Goal: Information Seeking & Learning: Learn about a topic

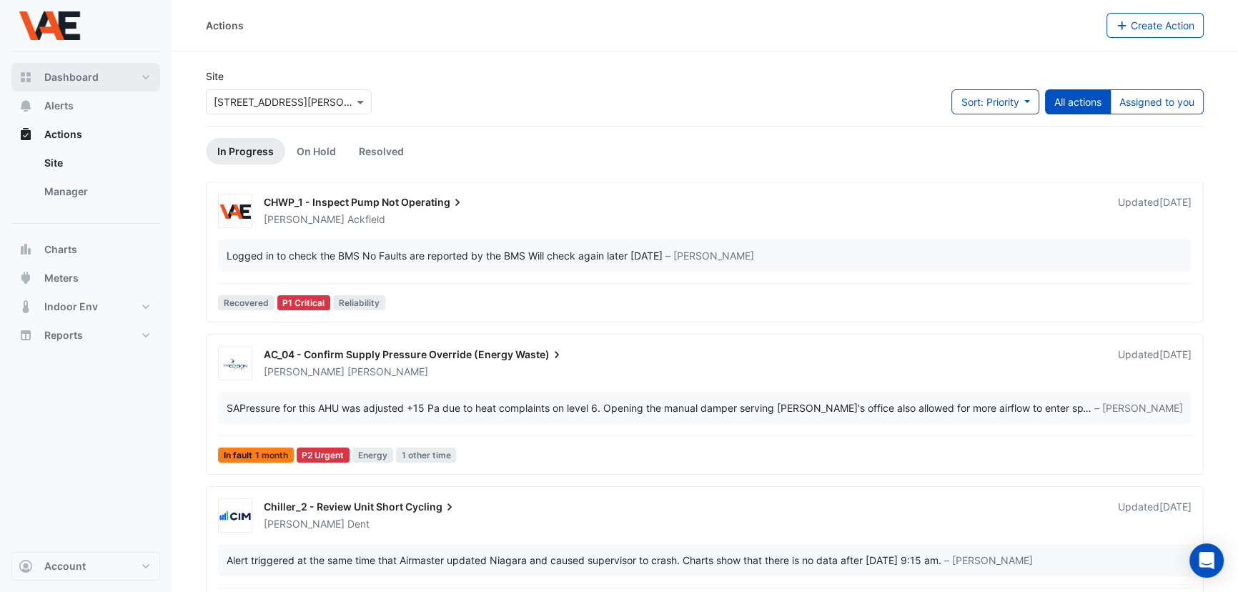
click at [61, 70] on span "Dashboard" at bounding box center [71, 77] width 54 height 14
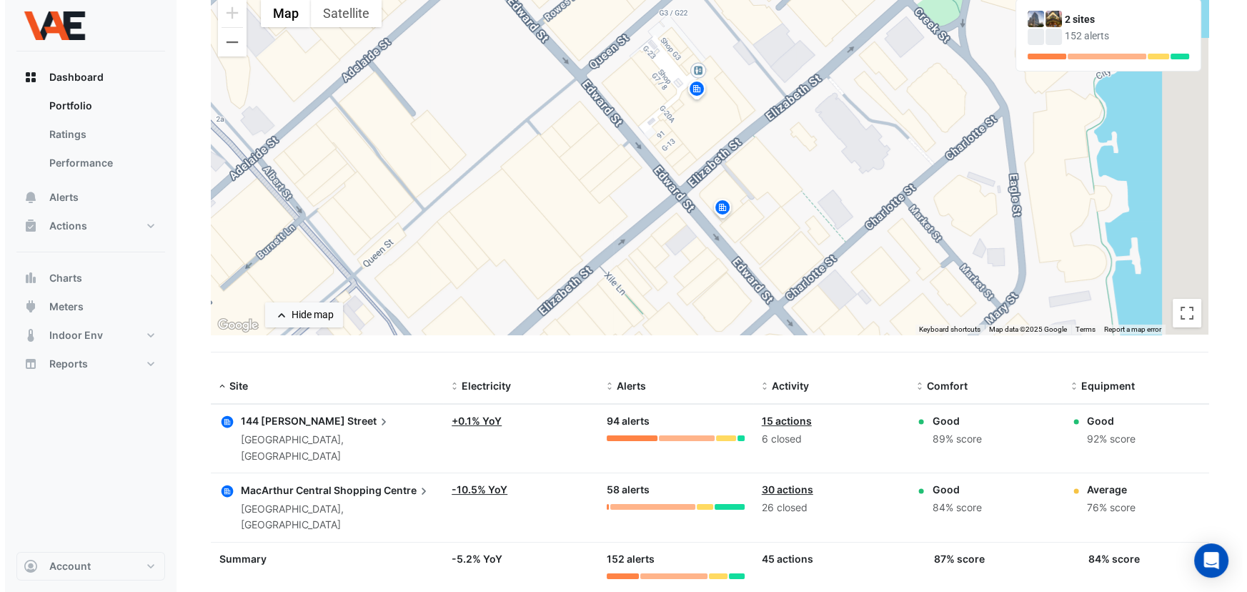
scroll to position [135, 0]
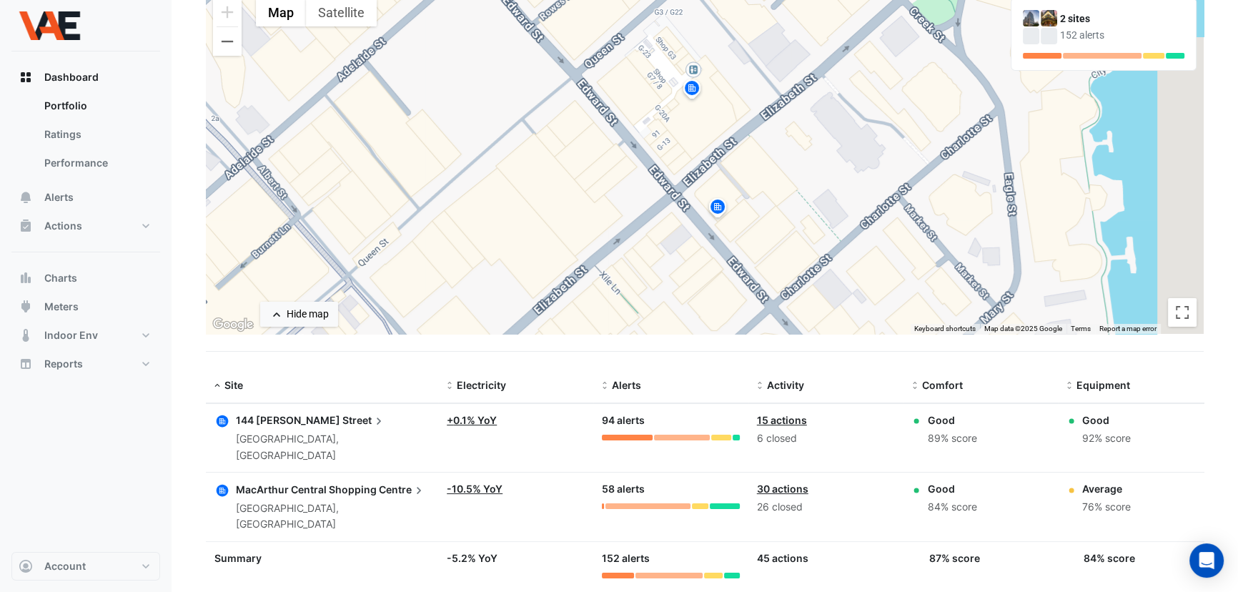
click at [372, 418] on icon at bounding box center [379, 421] width 14 height 14
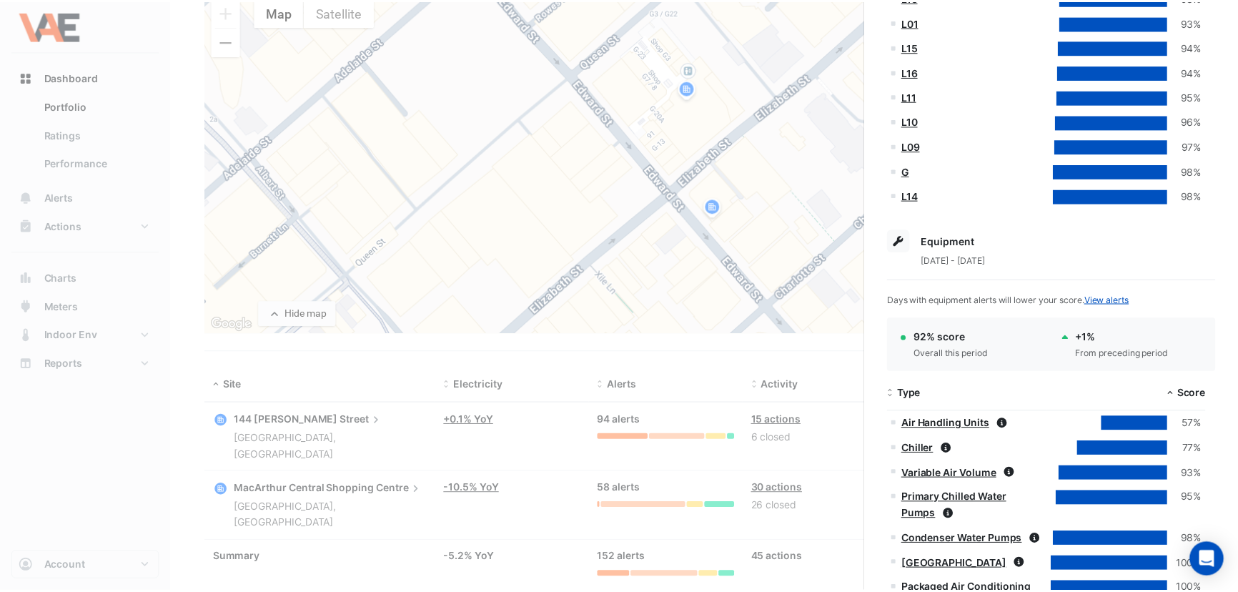
scroll to position [844, 0]
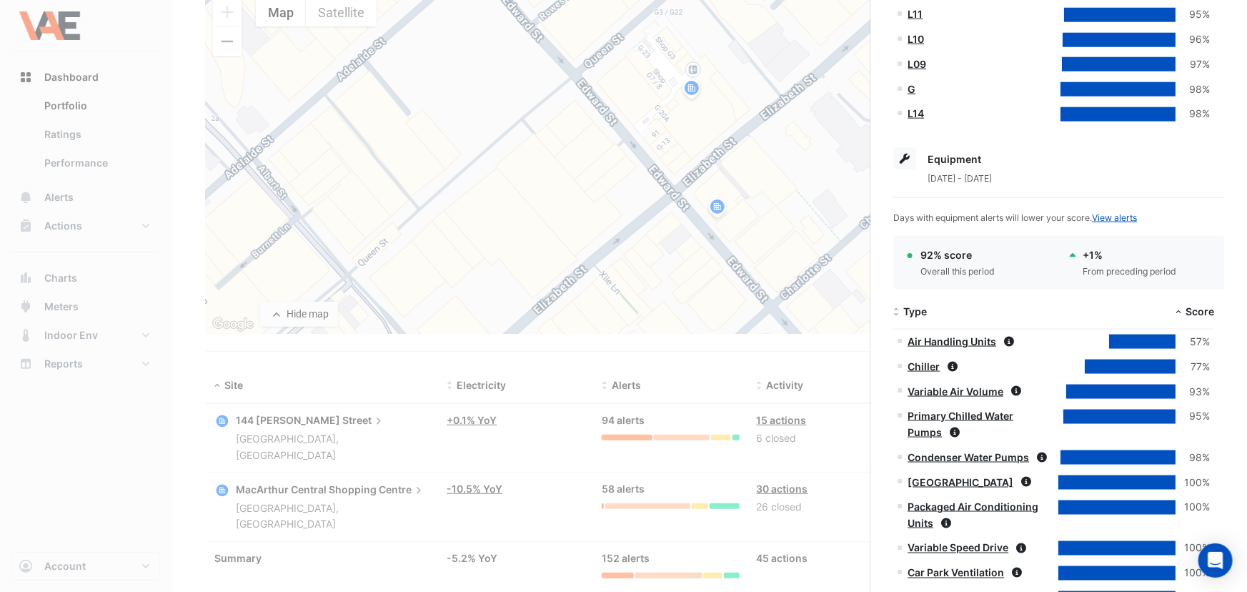
click at [954, 341] on link "Air Handling Units" at bounding box center [952, 341] width 89 height 12
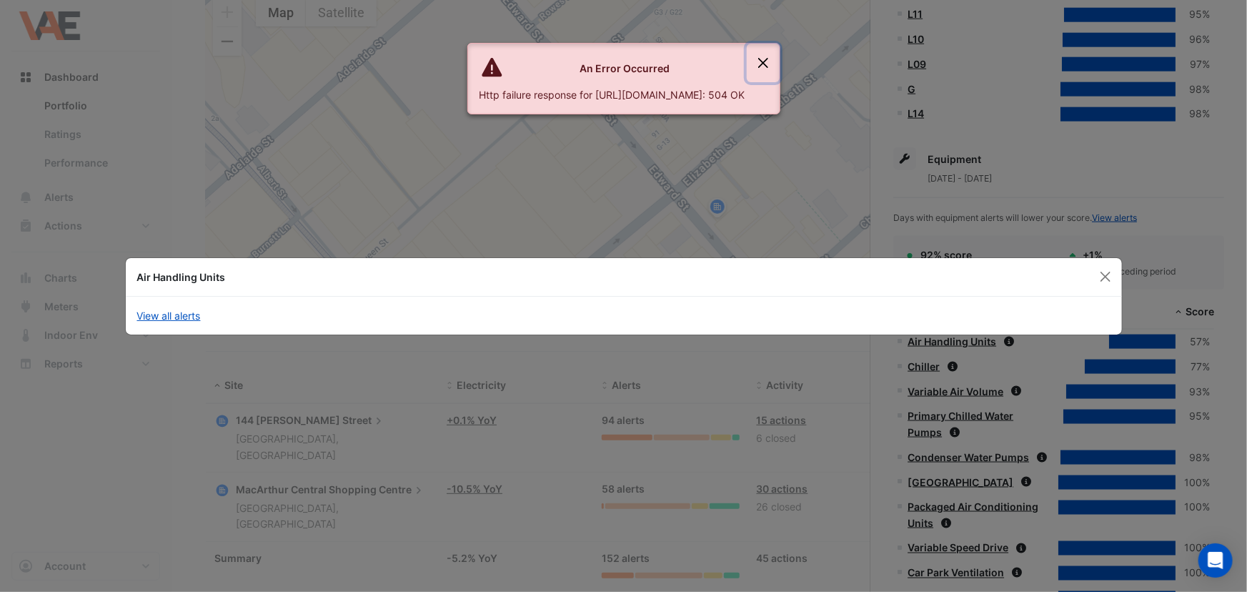
click at [780, 59] on button "Close" at bounding box center [763, 63] width 33 height 39
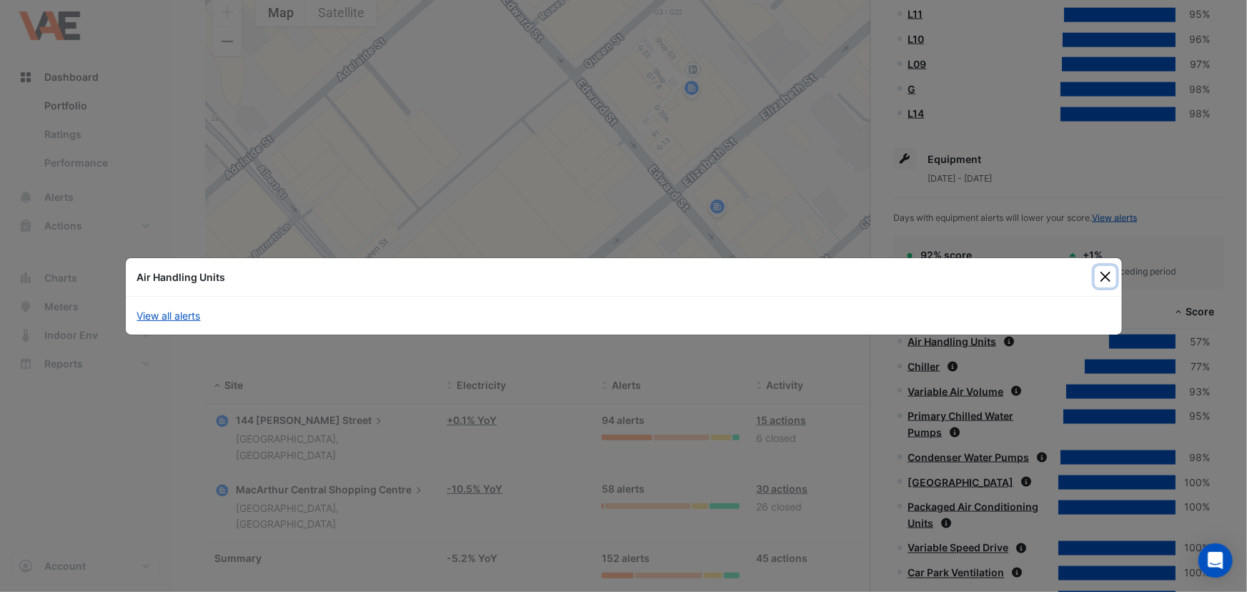
click at [1111, 272] on button "Close" at bounding box center [1105, 276] width 21 height 21
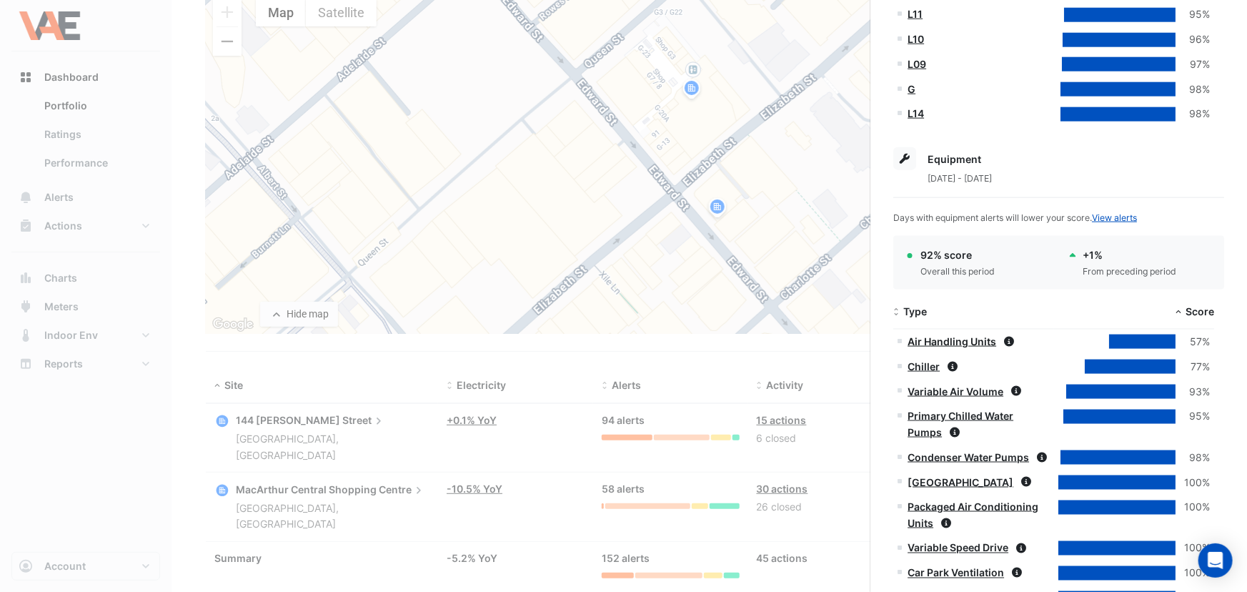
click at [948, 335] on link "Air Handling Units" at bounding box center [952, 341] width 89 height 12
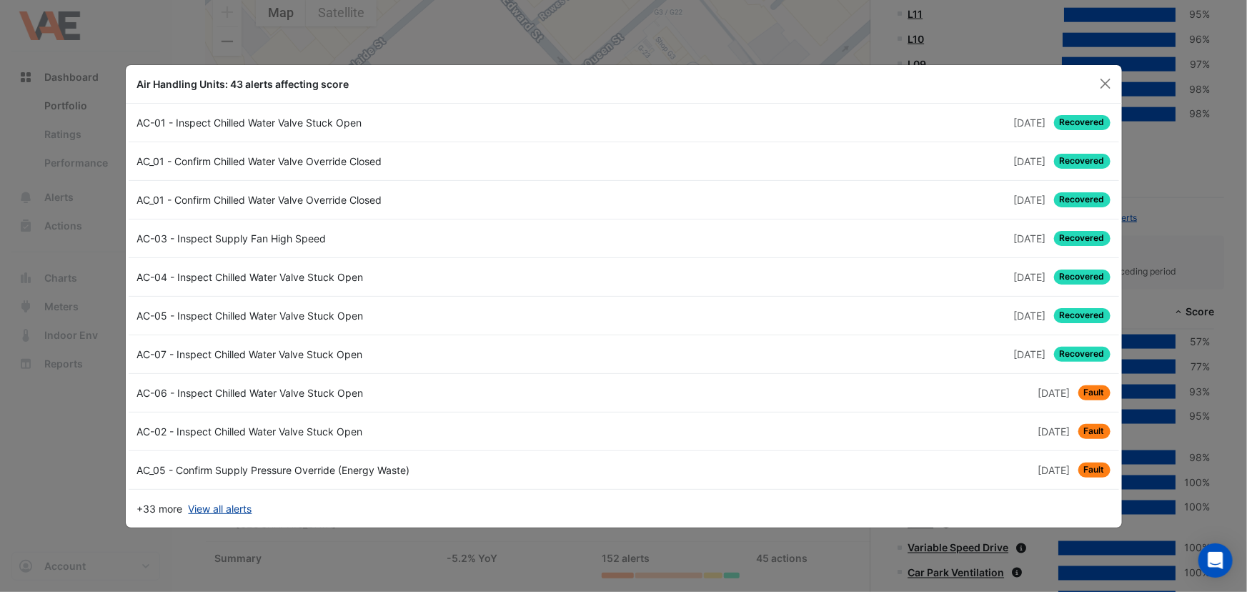
click at [214, 512] on link "View all alerts" at bounding box center [221, 508] width 64 height 15
click at [1111, 79] on button "Close" at bounding box center [1105, 83] width 21 height 21
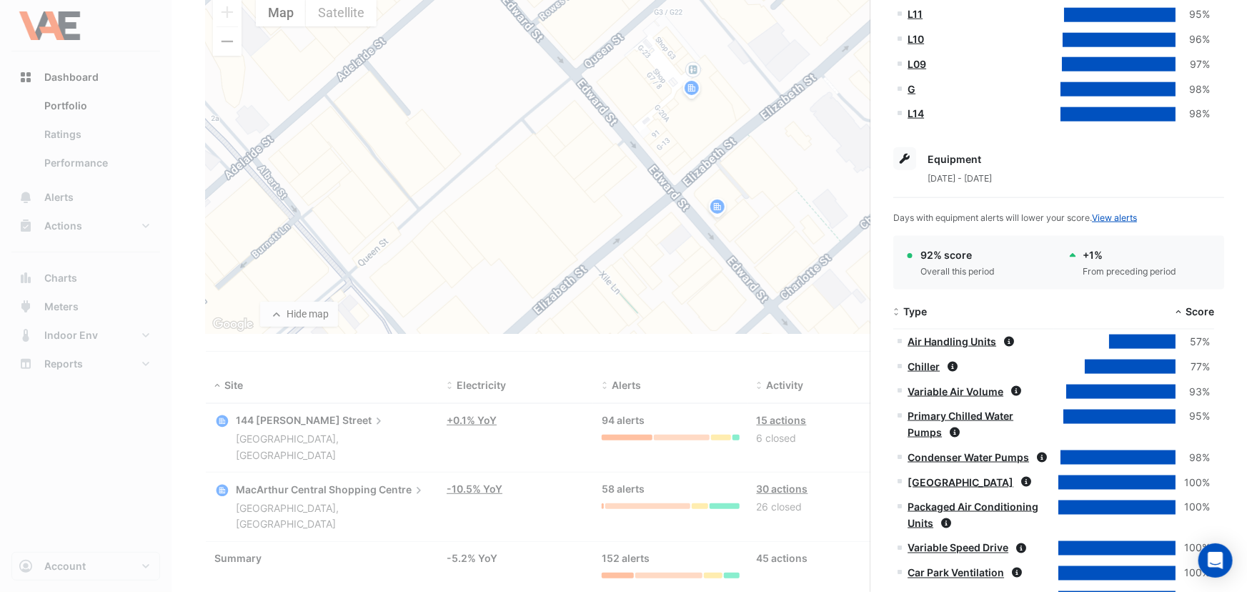
click at [64, 197] on ngb-offcanvas-backdrop at bounding box center [623, 296] width 1247 height 592
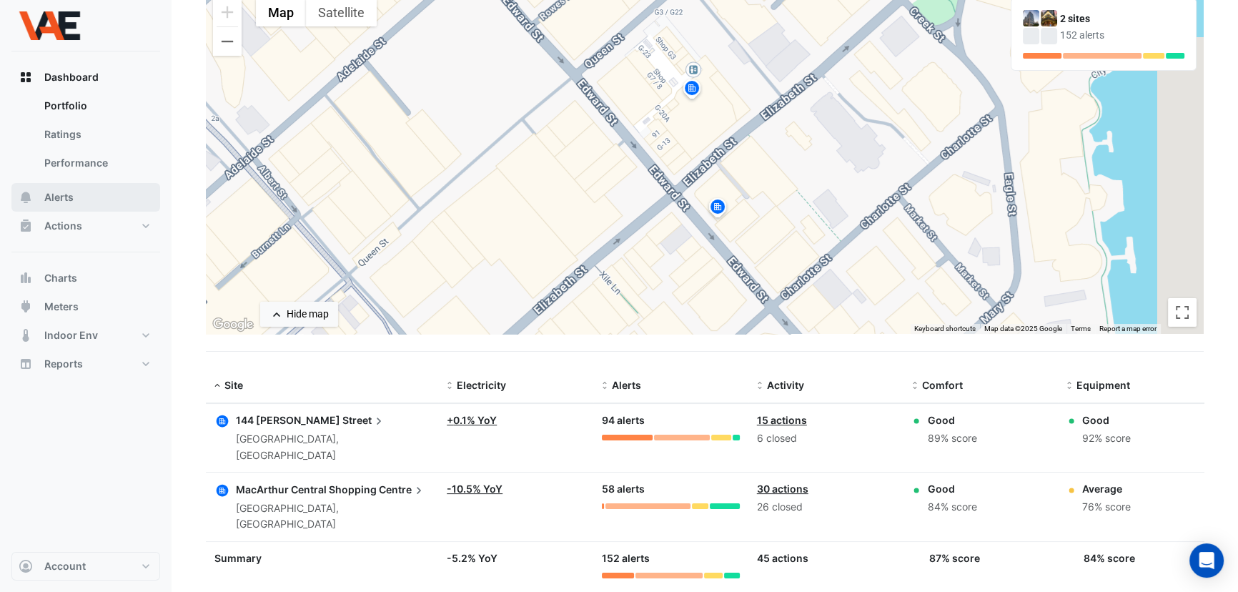
click at [64, 197] on span "Alerts" at bounding box center [58, 197] width 29 height 14
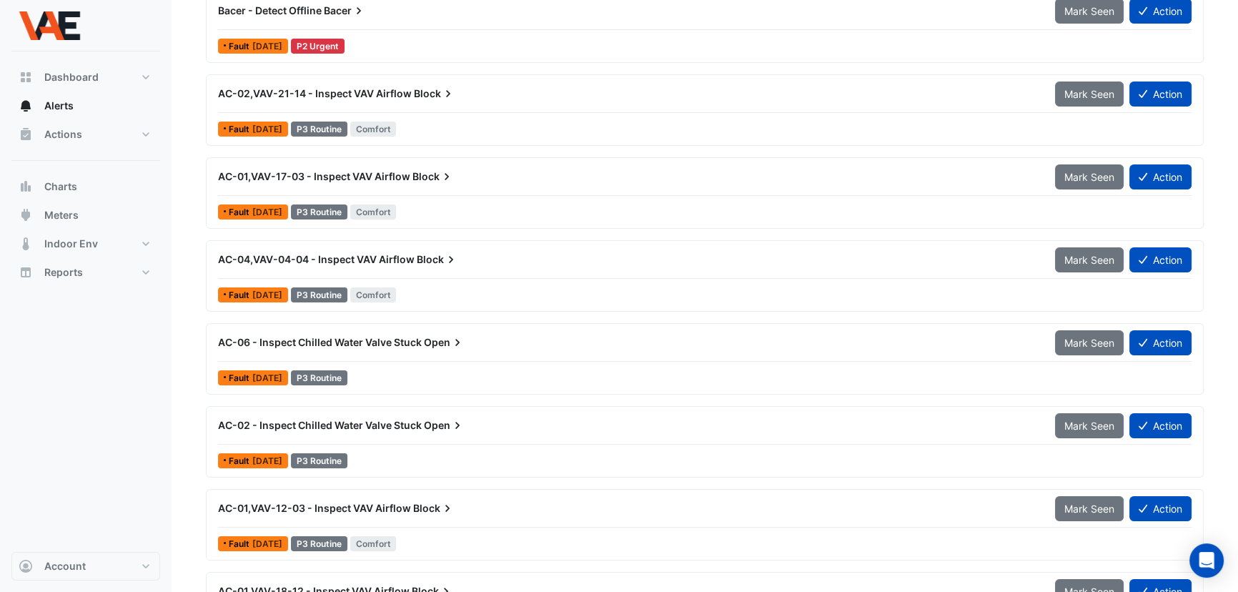
scroll to position [194, 0]
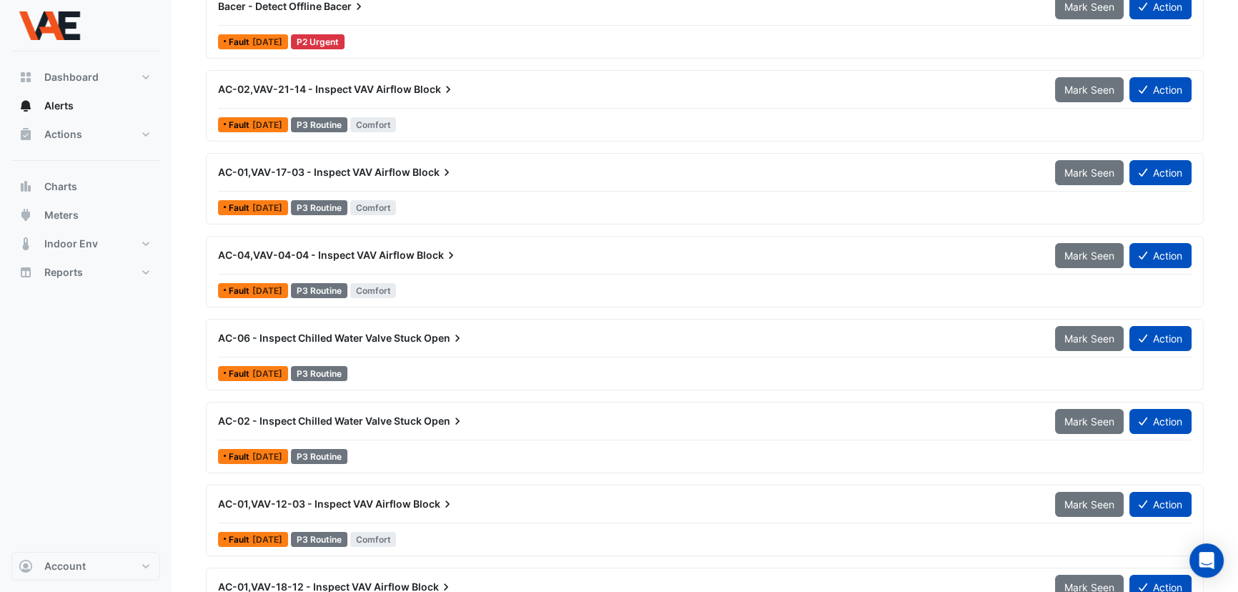
click at [368, 166] on span "AC-01,VAV-17-03 - Inspect VAV Airflow" at bounding box center [314, 172] width 192 height 12
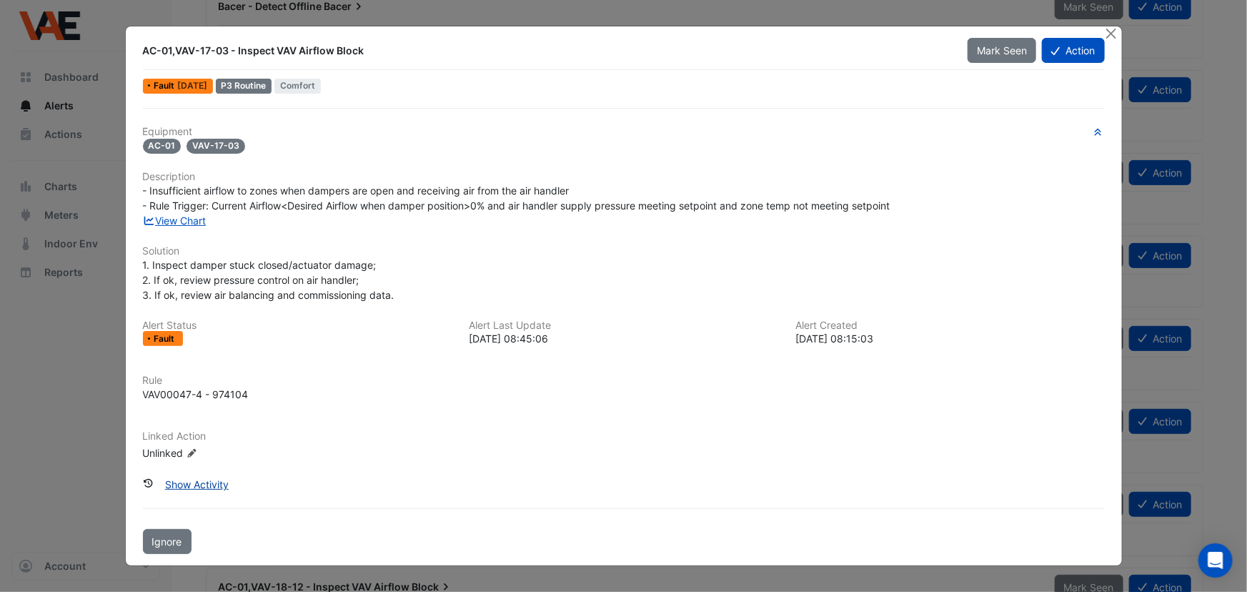
click at [189, 485] on button "Show Activity" at bounding box center [197, 484] width 82 height 25
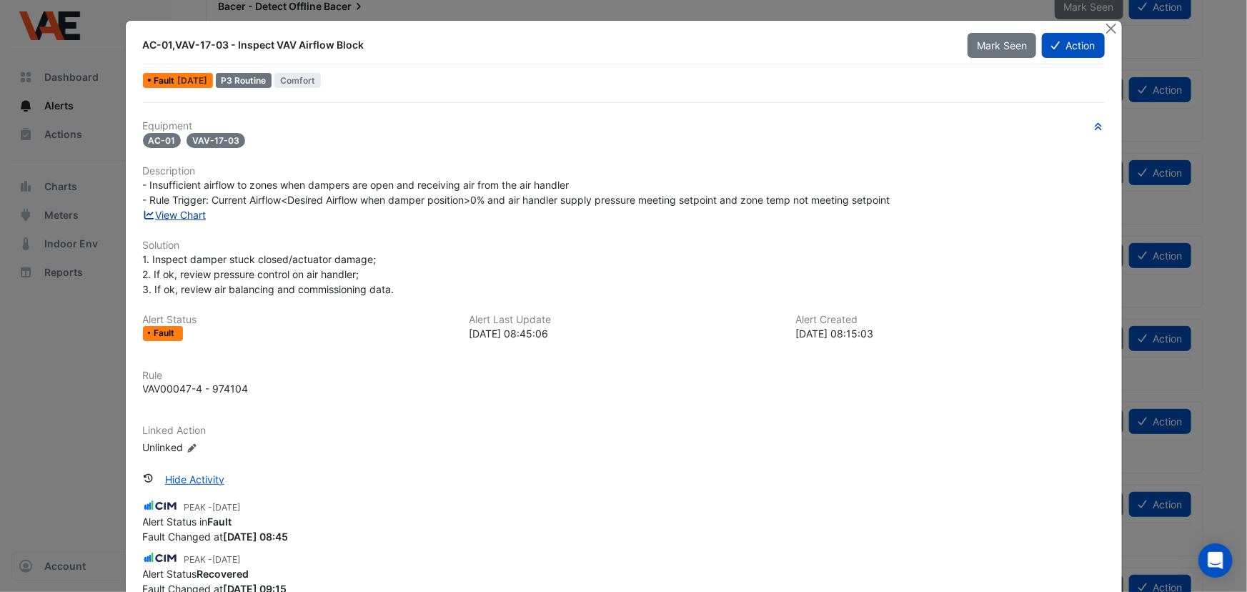
click at [189, 214] on link "View Chart" at bounding box center [175, 215] width 64 height 12
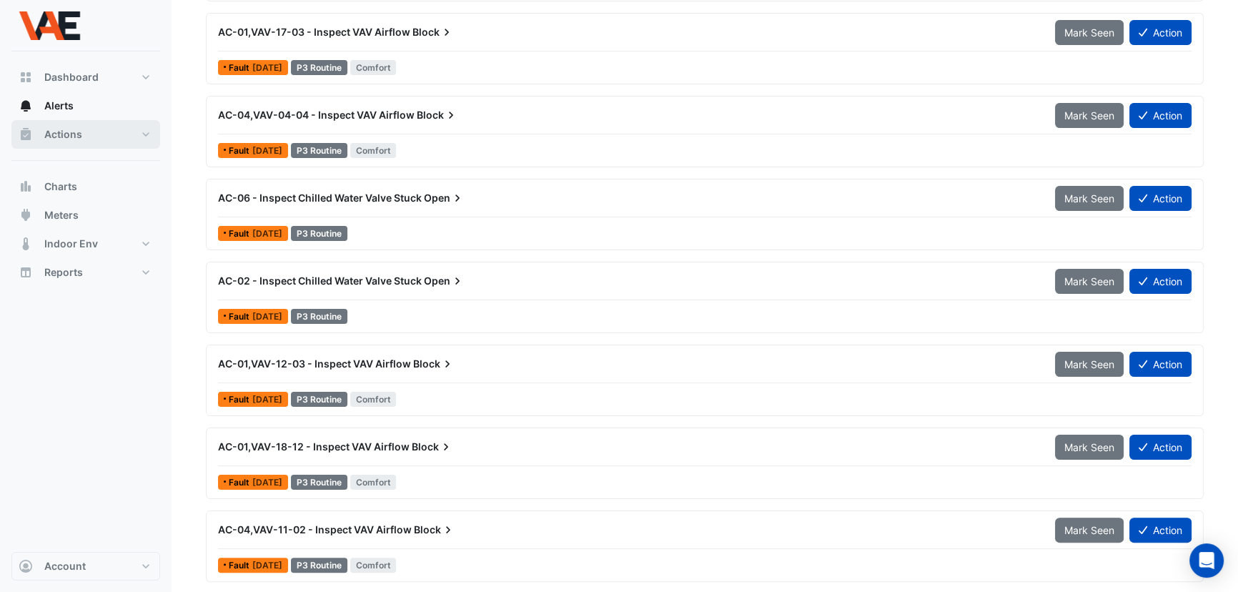
scroll to position [194, 0]
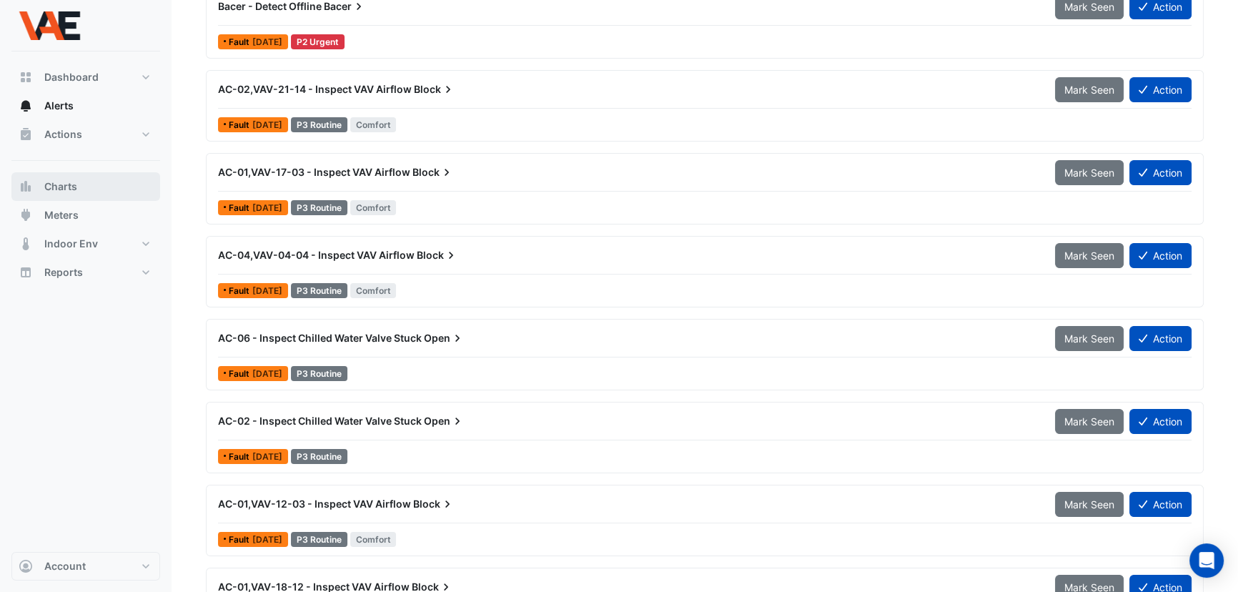
click at [60, 191] on span "Charts" at bounding box center [60, 186] width 33 height 14
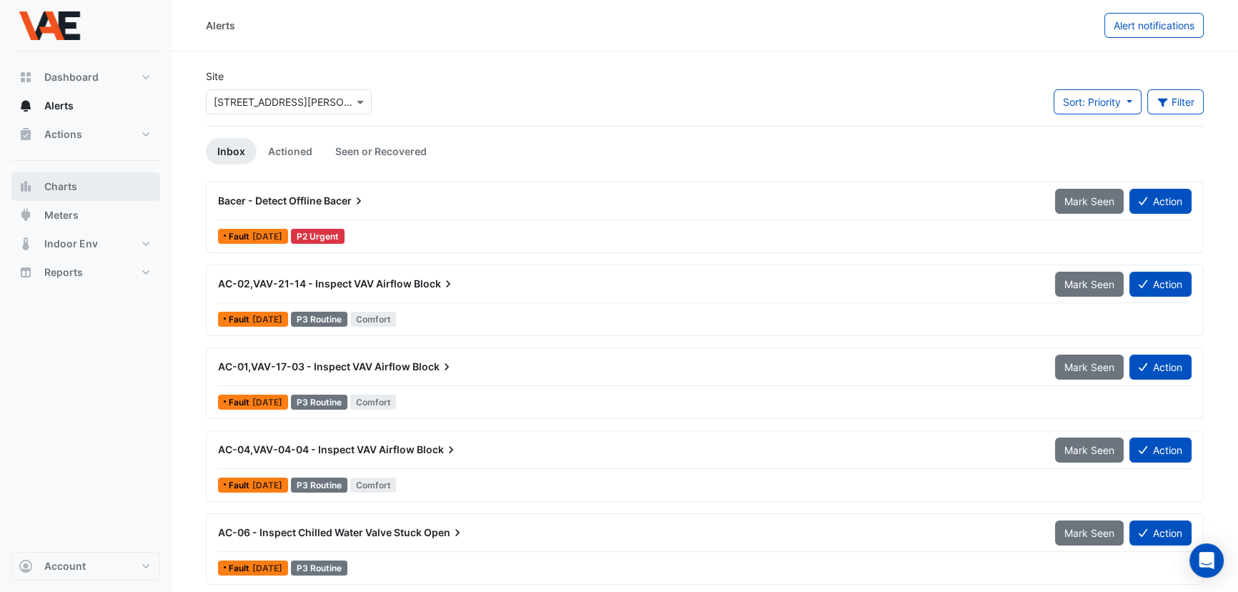
click at [52, 187] on span "Charts" at bounding box center [60, 186] width 33 height 14
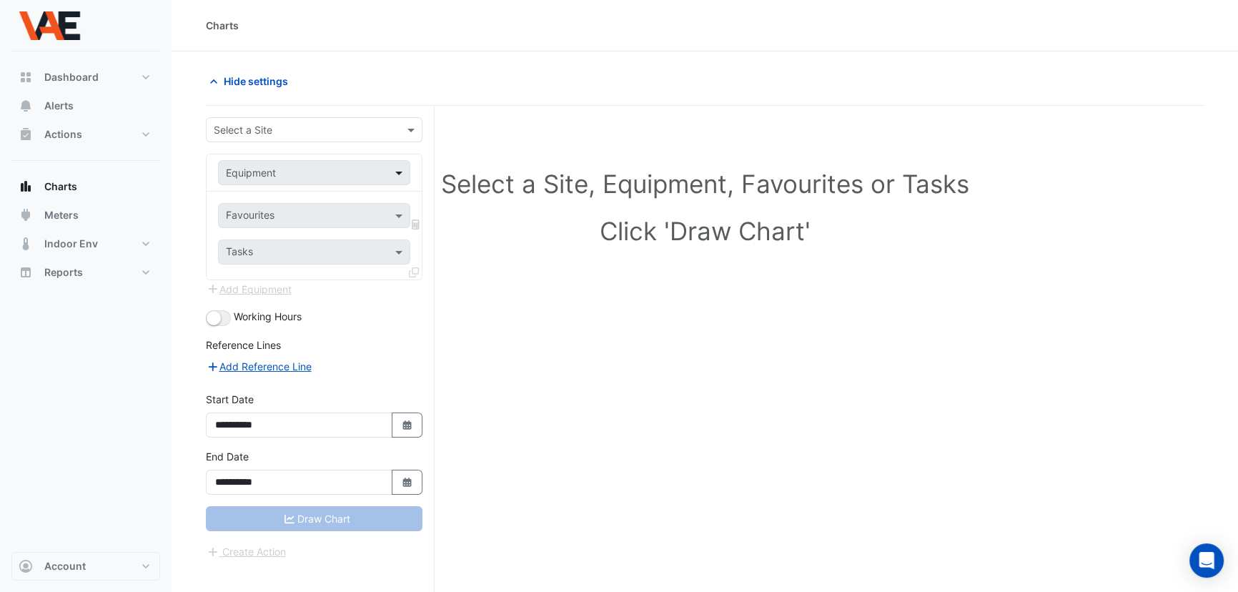
click at [397, 171] on span at bounding box center [401, 172] width 18 height 15
click at [402, 129] on div at bounding box center [314, 129] width 215 height 16
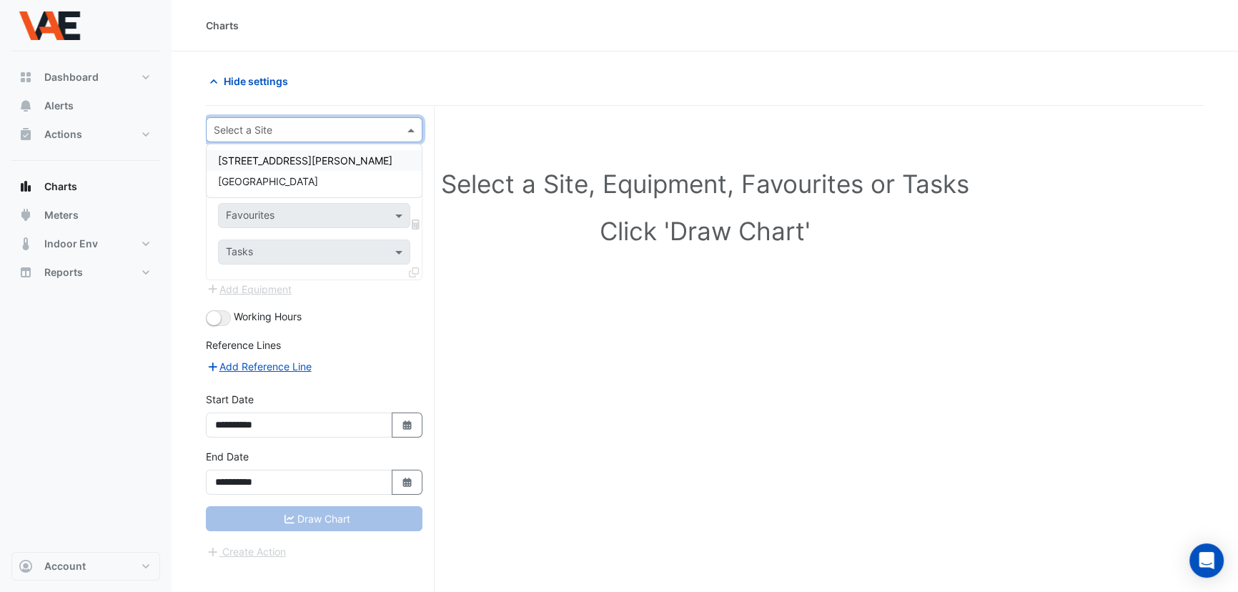
click at [309, 159] on div "[STREET_ADDRESS][PERSON_NAME]" at bounding box center [314, 160] width 215 height 21
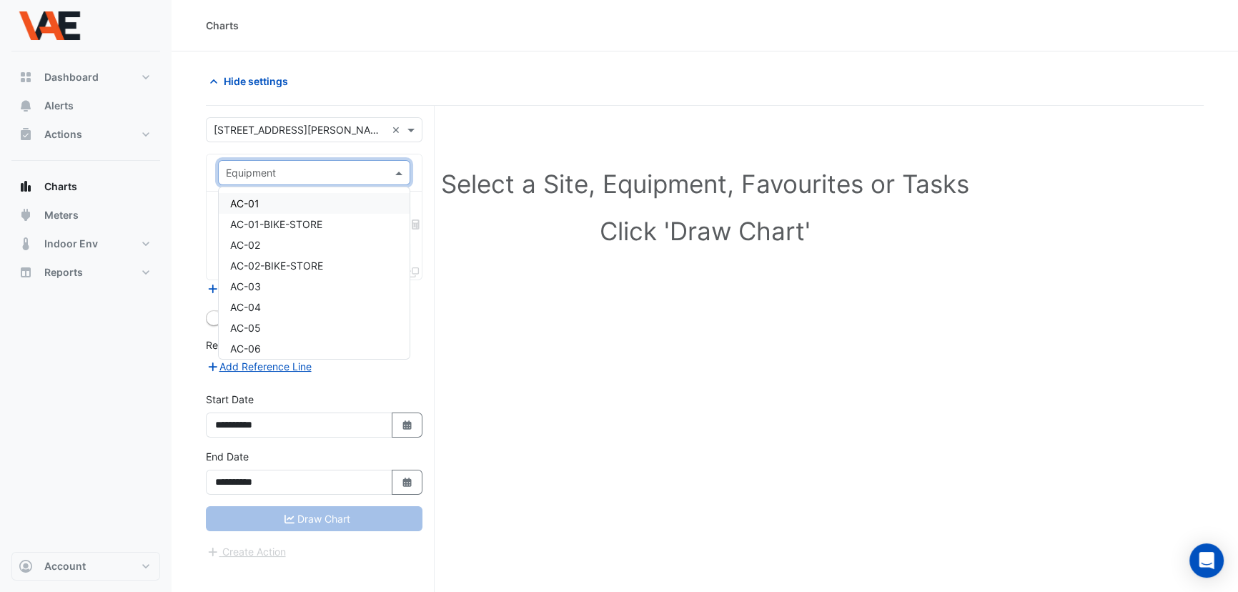
click at [398, 172] on span at bounding box center [401, 172] width 18 height 15
click at [271, 204] on div "AC-01" at bounding box center [314, 203] width 191 height 21
click at [410, 421] on icon "button" at bounding box center [406, 424] width 9 height 9
select select "*"
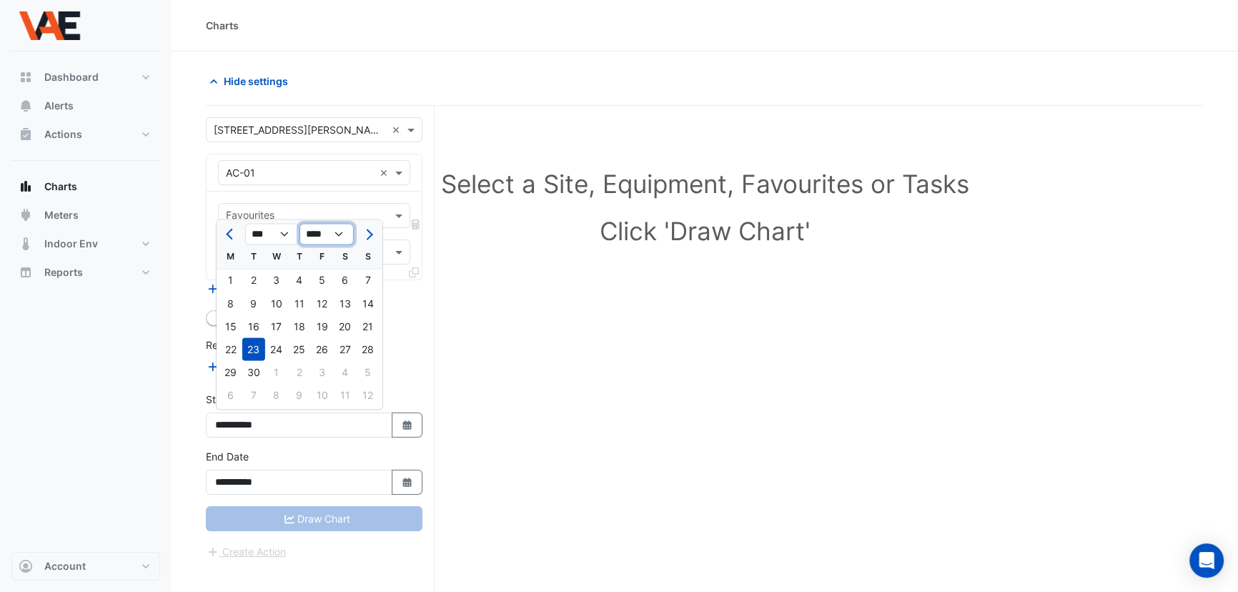
click at [337, 236] on select "**** **** **** **** **** **** **** **** **** **** ****" at bounding box center [326, 234] width 54 height 21
select select "****"
click at [299, 224] on select "**** **** **** **** **** **** **** **** **** **** ****" at bounding box center [326, 234] width 54 height 21
click at [325, 349] on div "20" at bounding box center [322, 348] width 23 height 23
type input "**********"
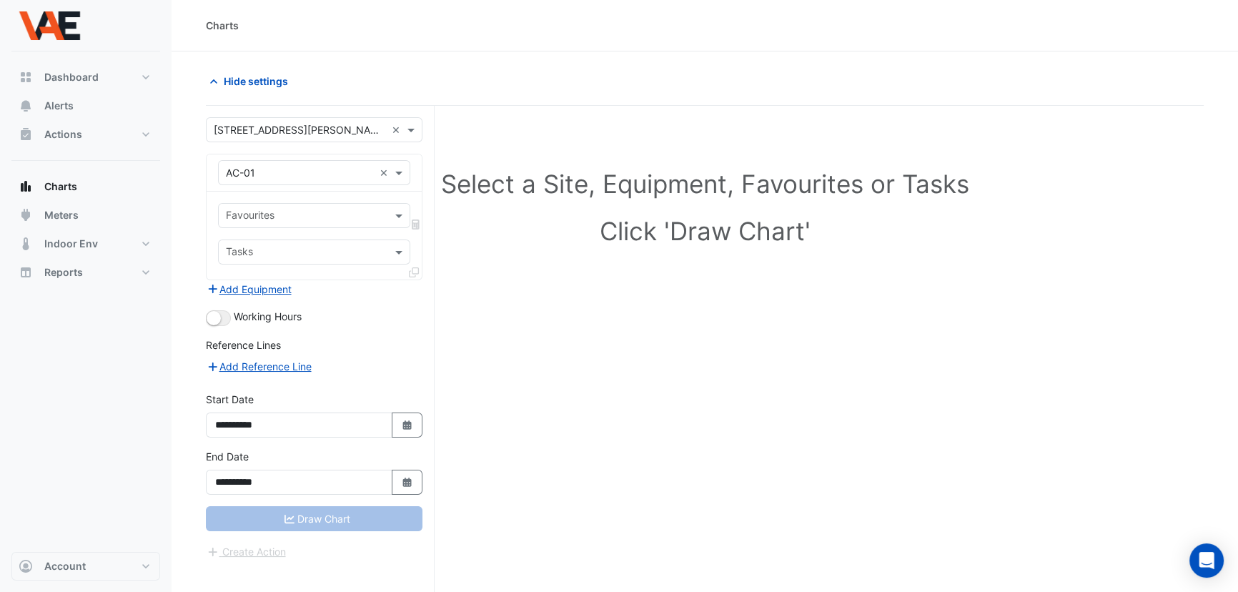
click at [312, 514] on div "Draw Chart" at bounding box center [314, 518] width 217 height 25
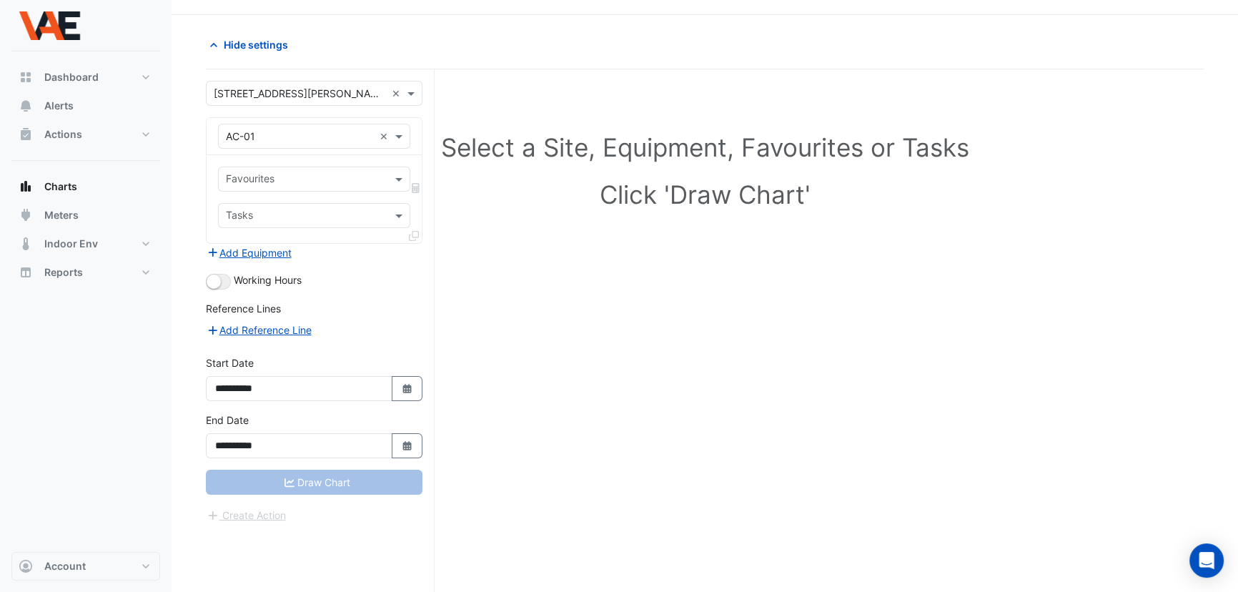
scroll to position [54, 0]
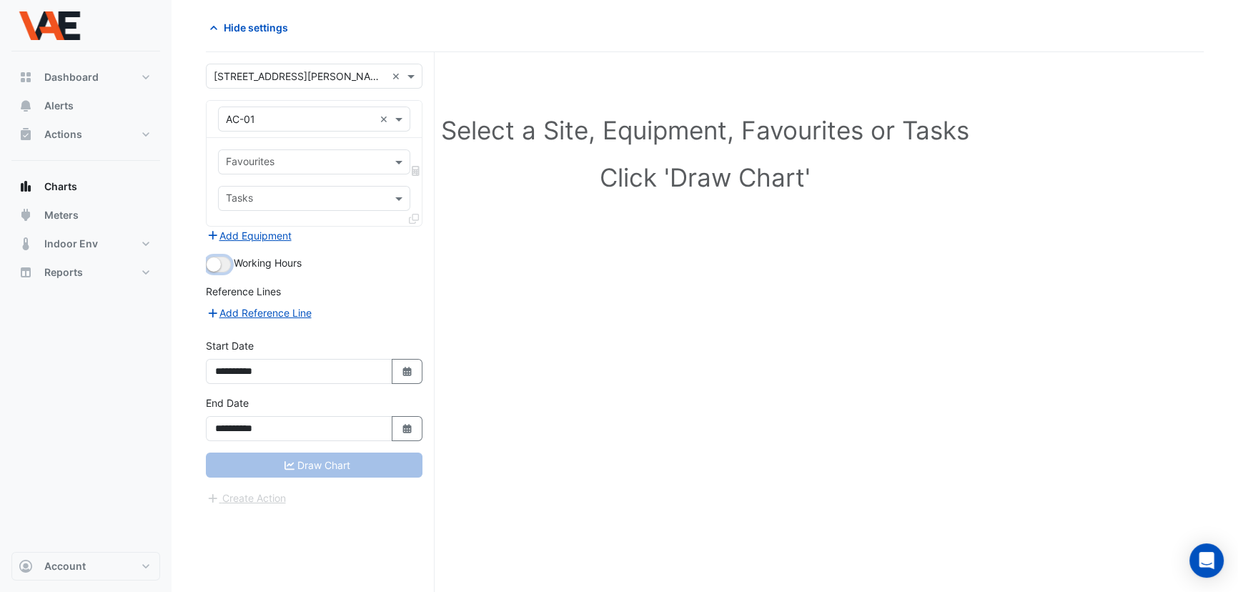
click at [222, 261] on button "button" at bounding box center [218, 265] width 25 height 16
click at [222, 262] on small "button" at bounding box center [223, 264] width 14 height 14
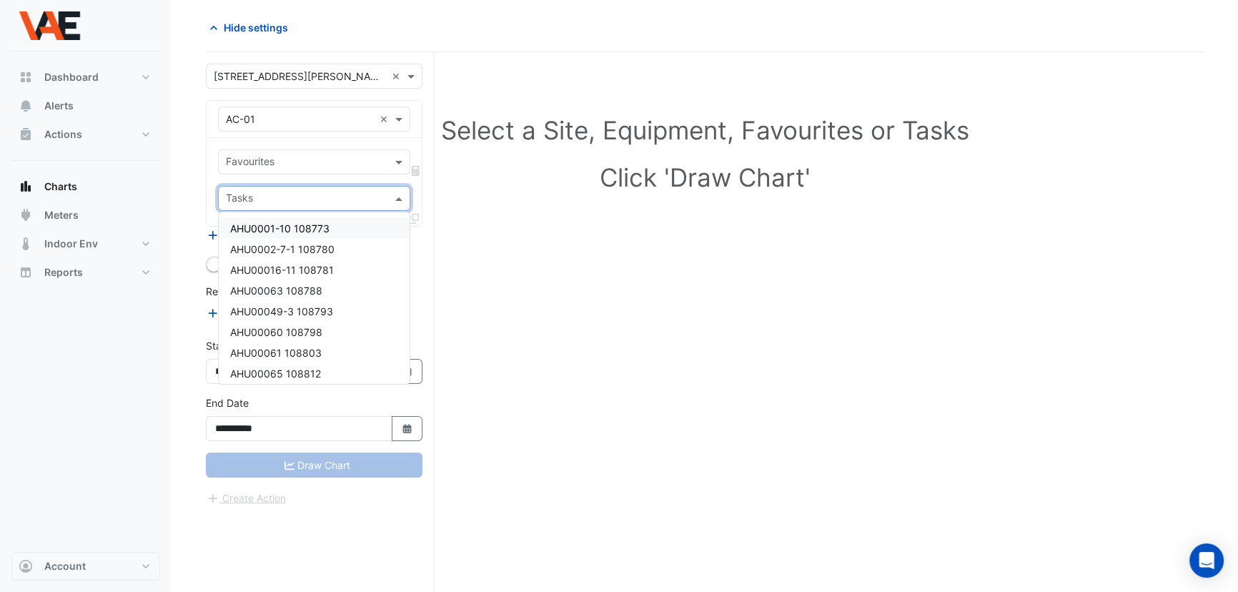
click at [386, 197] on input "text" at bounding box center [306, 199] width 160 height 15
click at [393, 160] on span at bounding box center [401, 161] width 18 height 15
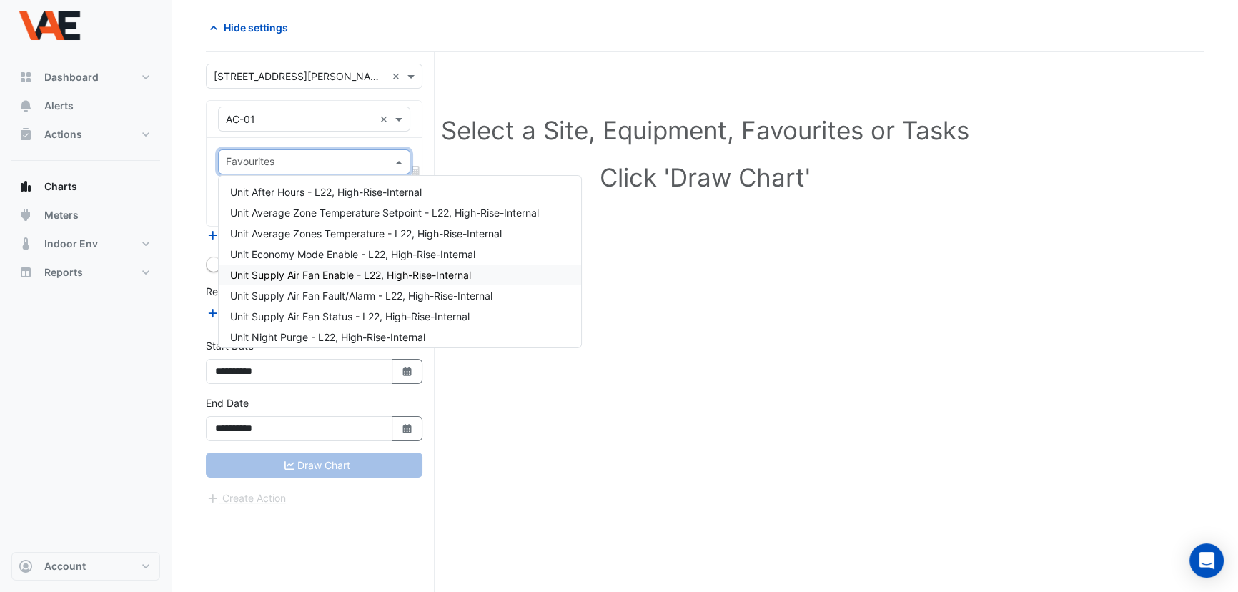
click at [292, 274] on span "Unit Supply Air Fan Enable - L22, High-Rise-Internal" at bounding box center [350, 275] width 241 height 12
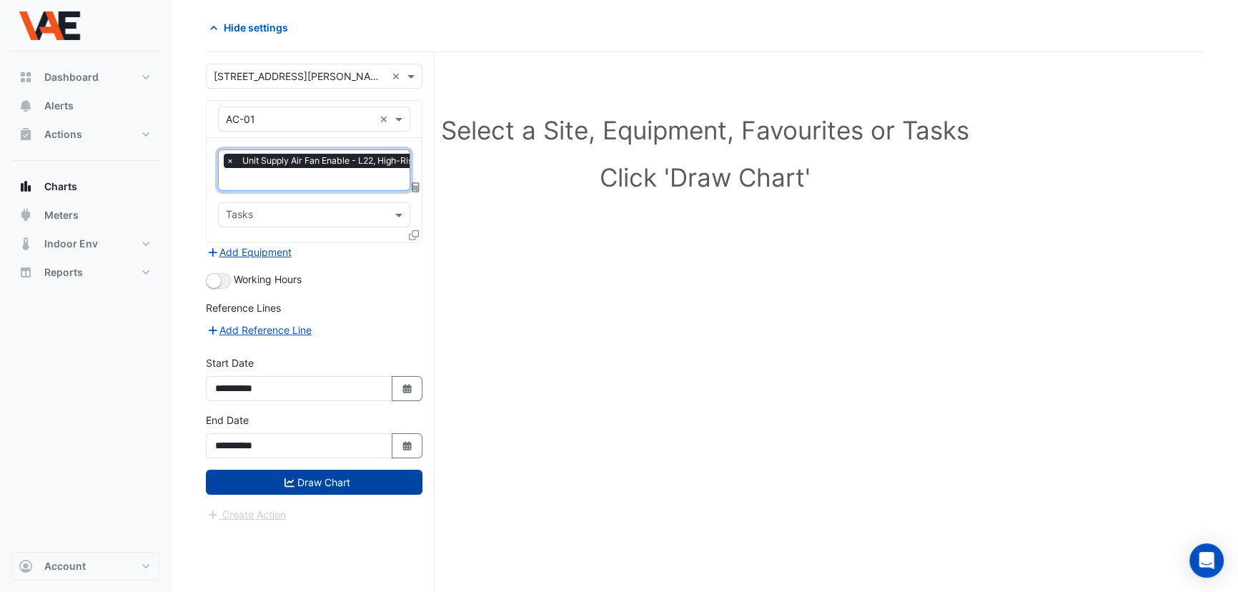
click at [333, 470] on button "Draw Chart" at bounding box center [314, 482] width 217 height 25
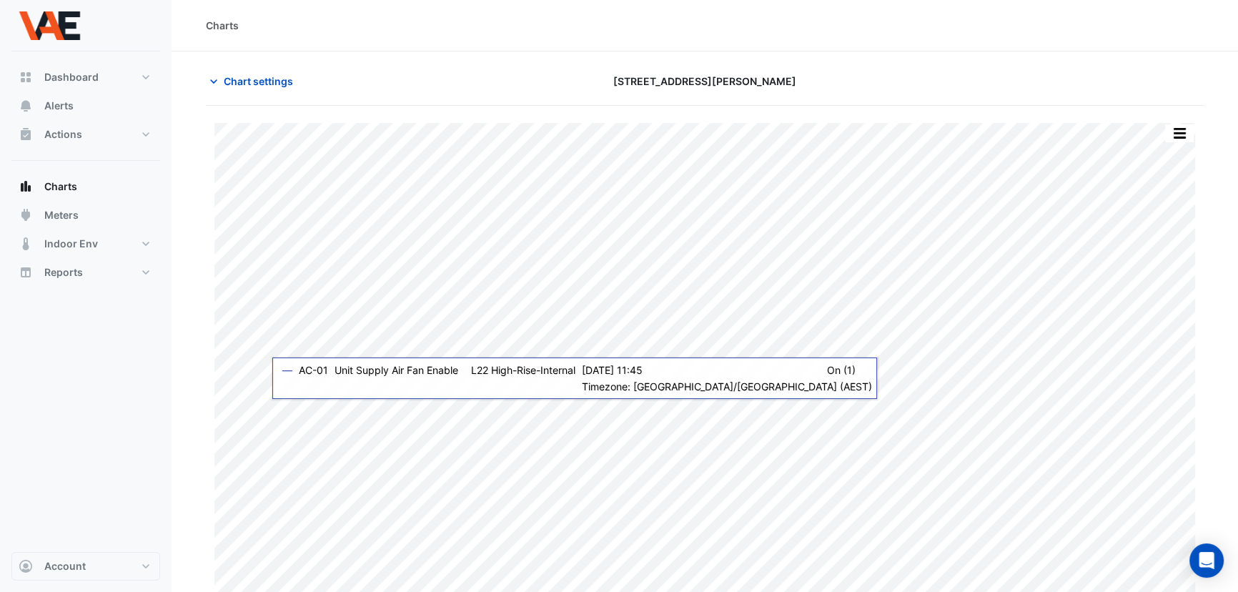
click at [264, 406] on div "Print Save as JPEG Save as PNG Pivot Data Table Export CSV - Flat Export CSV - …" at bounding box center [705, 366] width 998 height 487
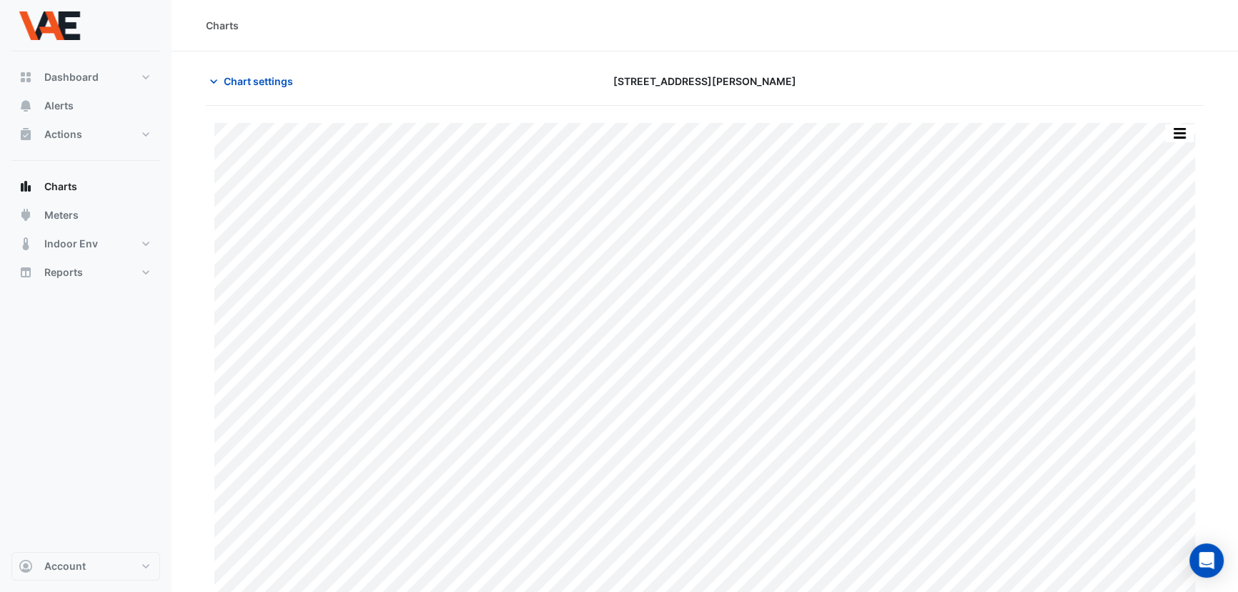
drag, startPoint x: 210, startPoint y: 405, endPoint x: 189, endPoint y: 410, distance: 21.2
click at [189, 410] on section "Chart settings [STREET_ADDRESS][PERSON_NAME] Print Save as JPEG Save as PNG Piv…" at bounding box center [705, 348] width 1066 height 595
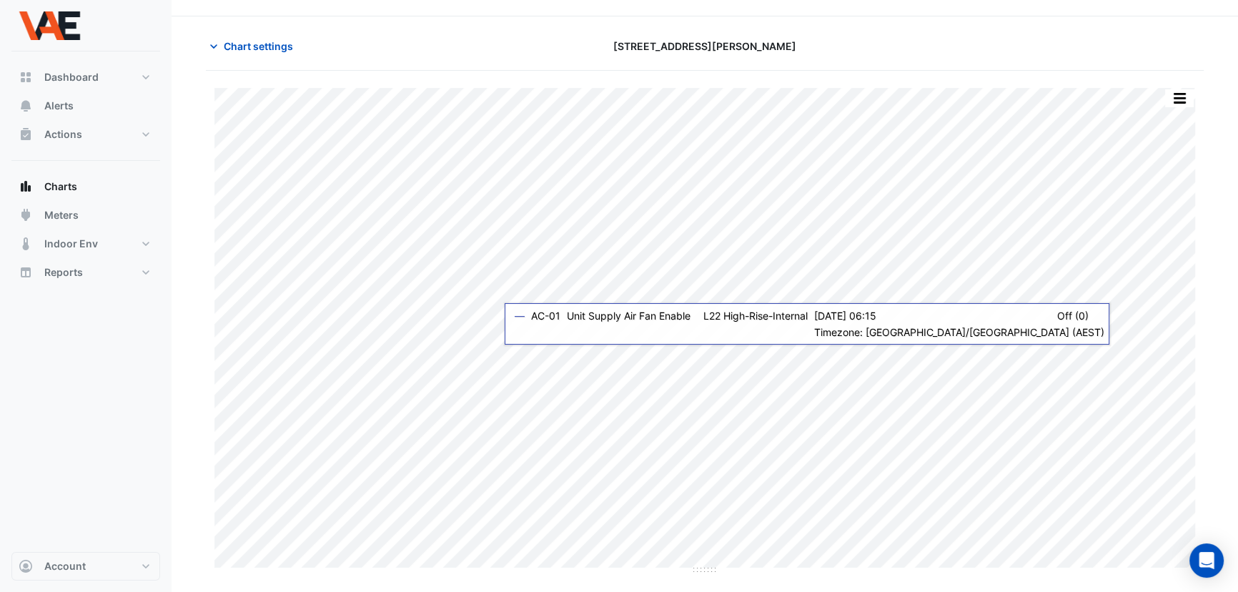
scroll to position [54, 0]
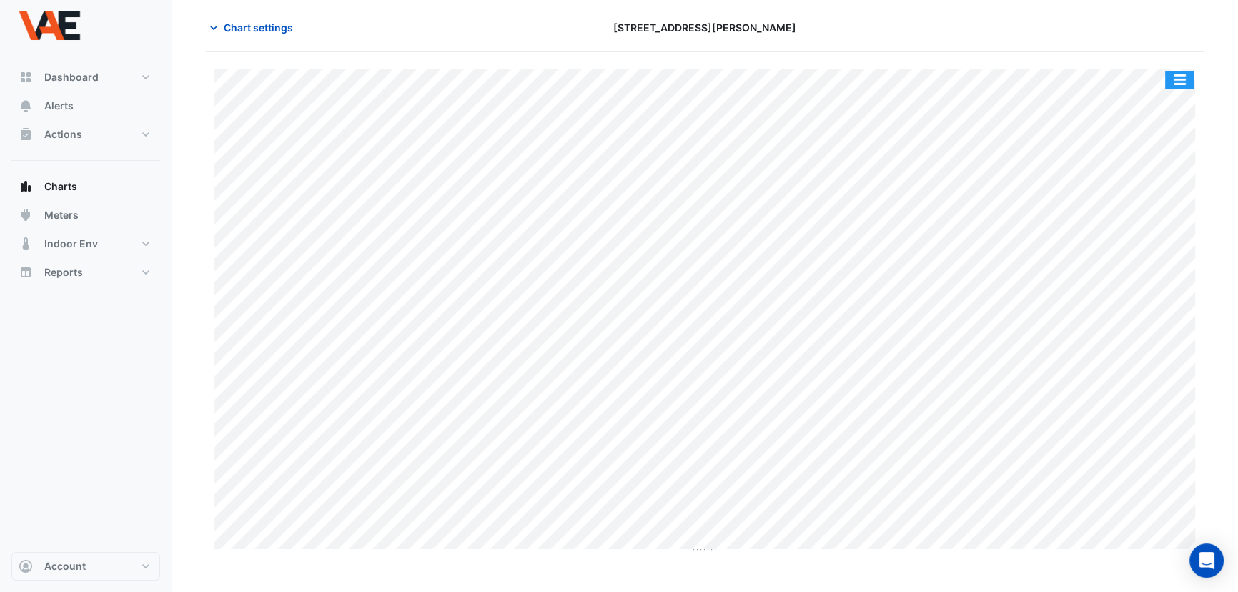
click at [1168, 78] on button "button" at bounding box center [1179, 80] width 29 height 18
click at [1056, 53] on div "Print Save as JPEG Save as PNG Pivot Data Table Export CSV - Flat Export CSV - …" at bounding box center [705, 322] width 998 height 540
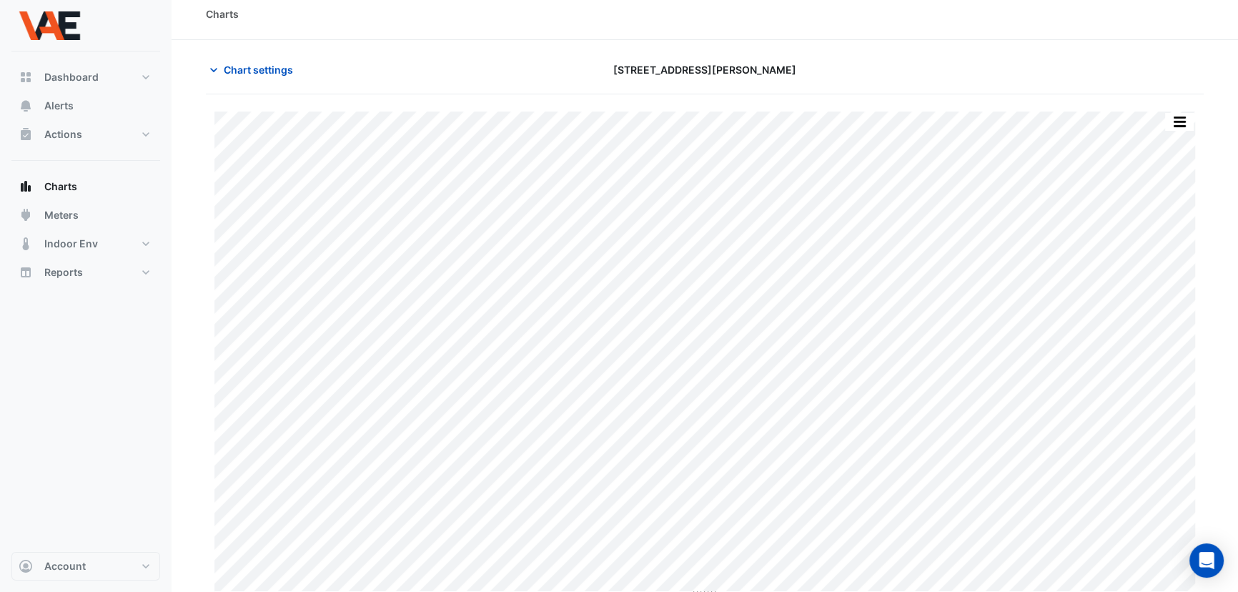
scroll to position [0, 0]
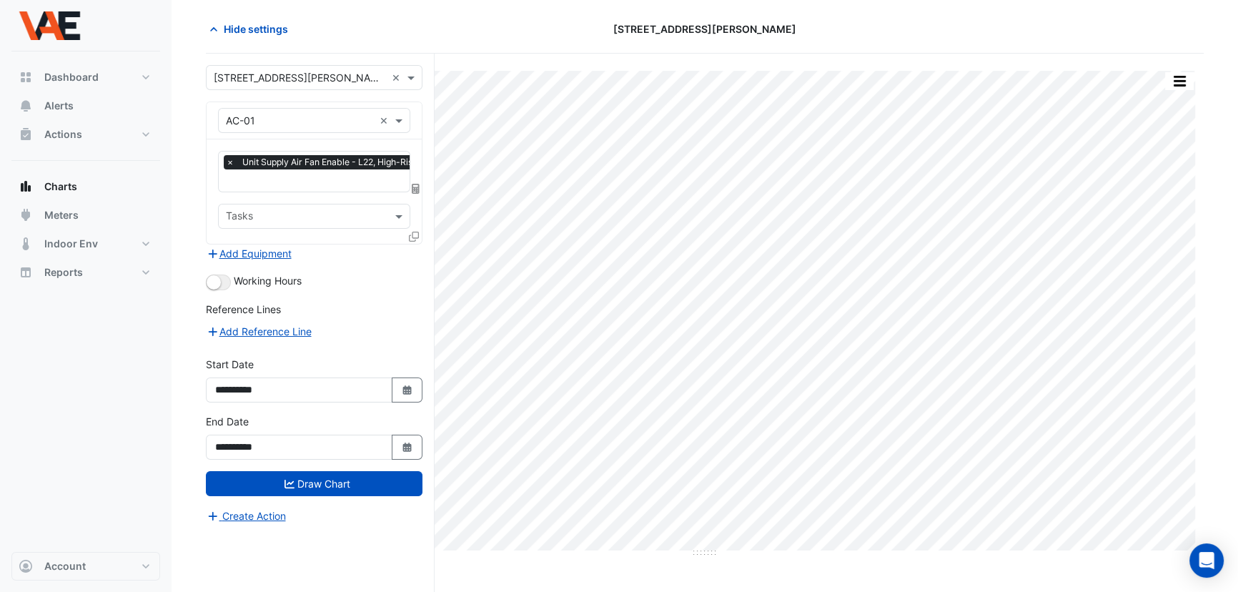
scroll to position [54, 0]
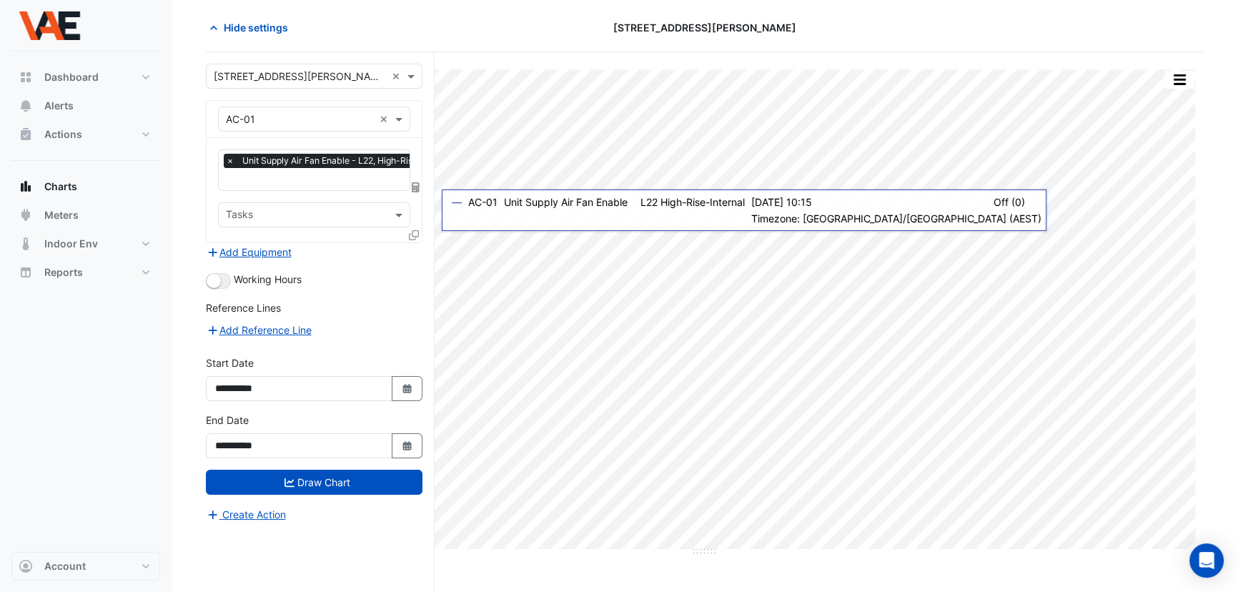
click at [228, 160] on span "×" at bounding box center [230, 161] width 13 height 14
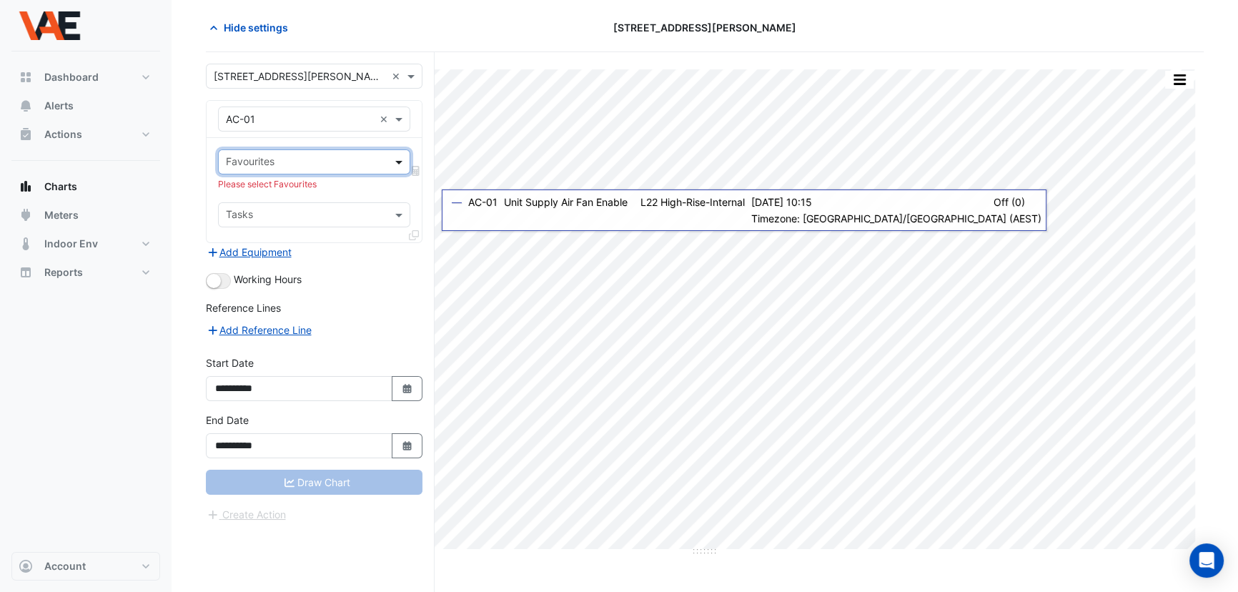
click at [394, 161] on span at bounding box center [401, 161] width 18 height 15
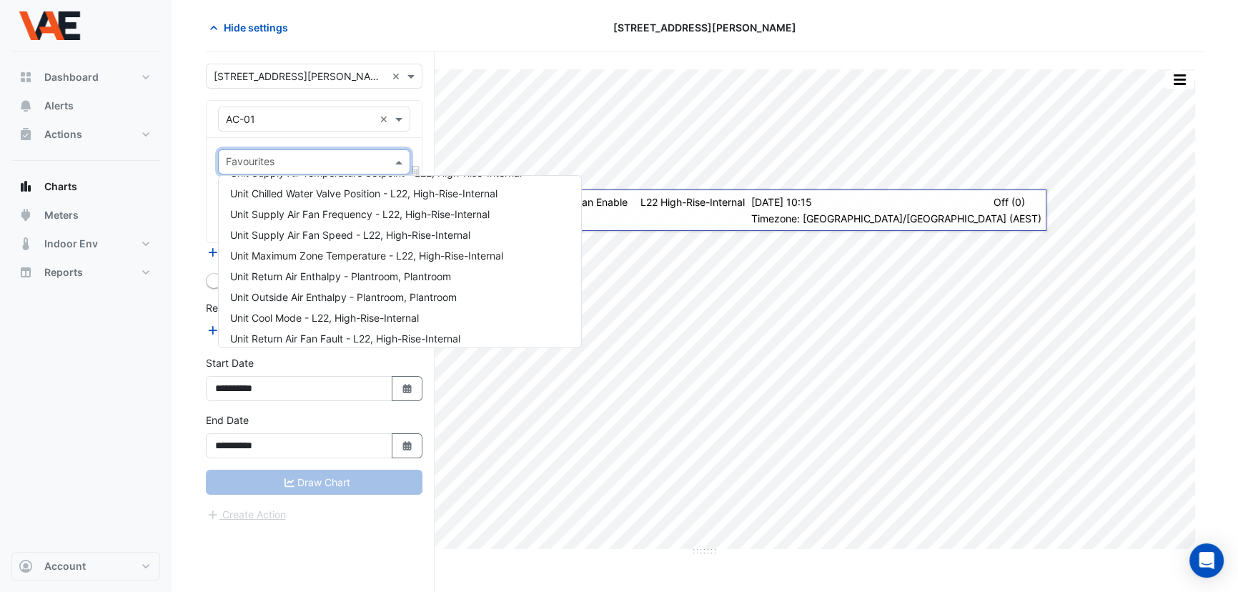
scroll to position [565, 0]
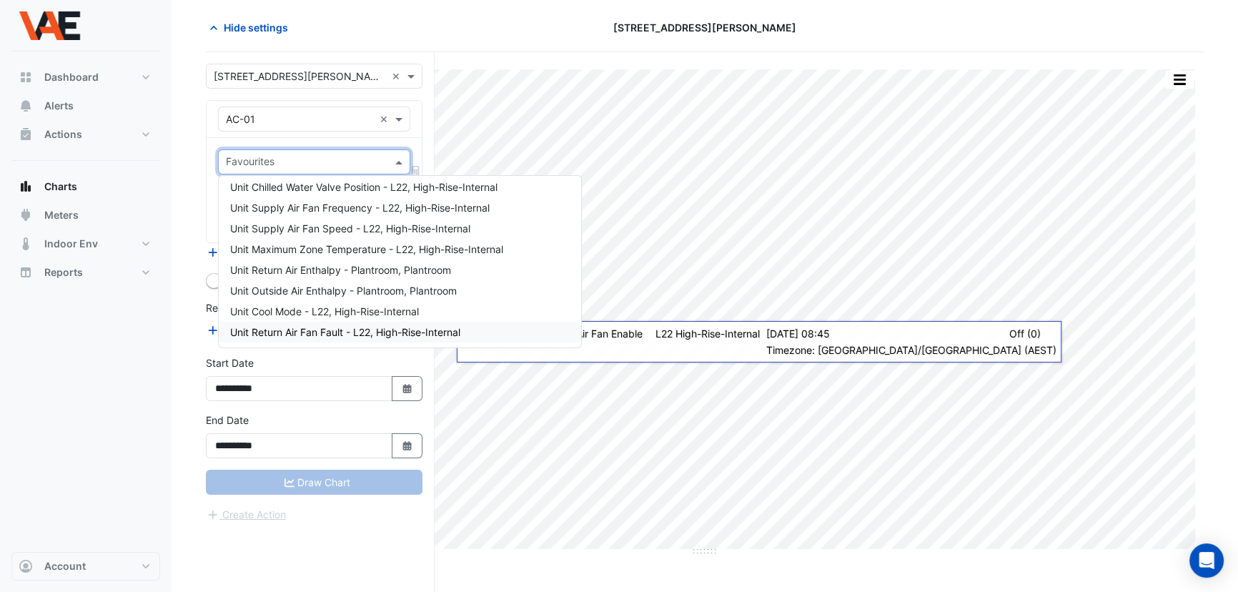
click at [181, 348] on section "Hide settings [STREET_ADDRESS][PERSON_NAME] Print Save as JPEG Save as PNG Pivo…" at bounding box center [705, 295] width 1066 height 595
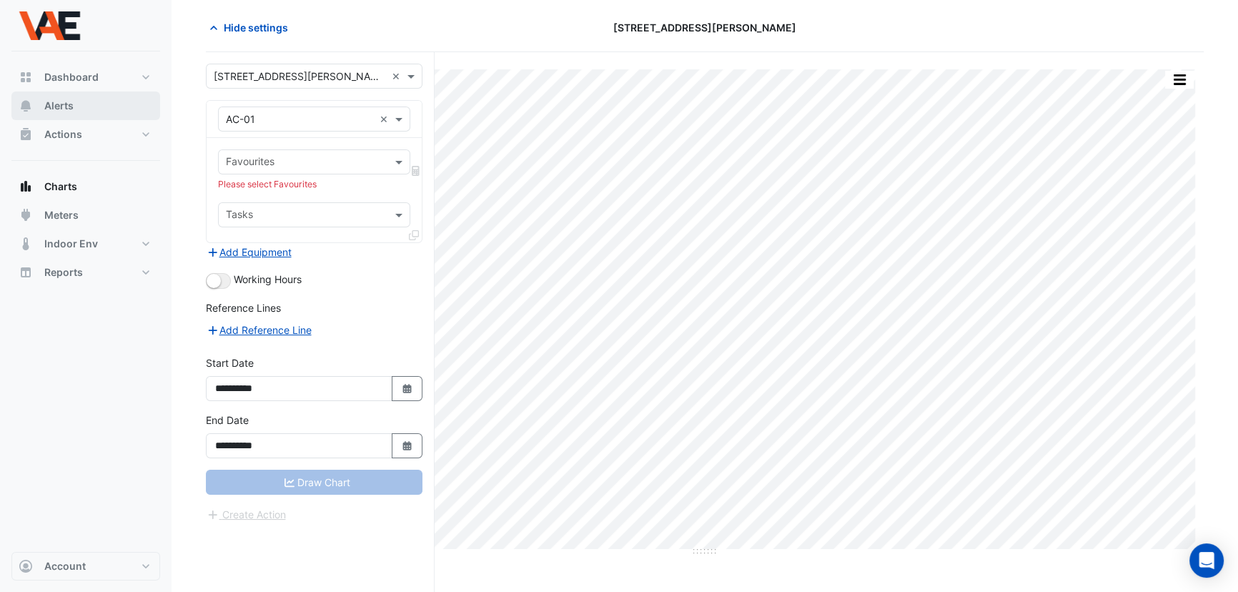
click at [71, 111] on span "Alerts" at bounding box center [58, 106] width 29 height 14
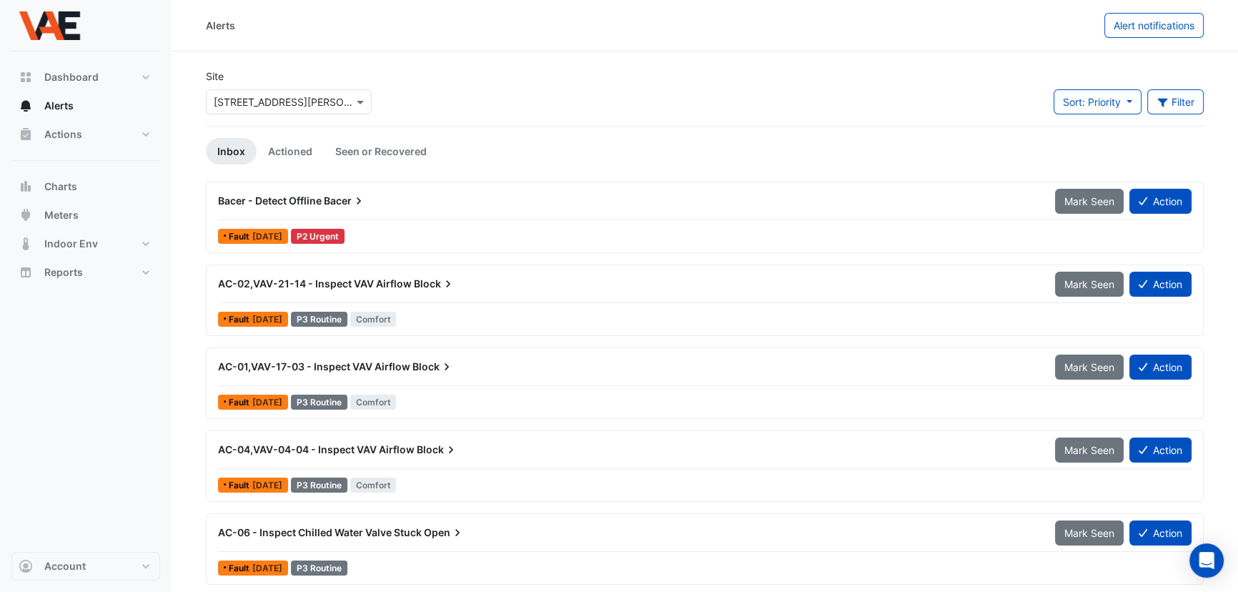
click at [338, 203] on span "Bacer" at bounding box center [345, 201] width 42 height 14
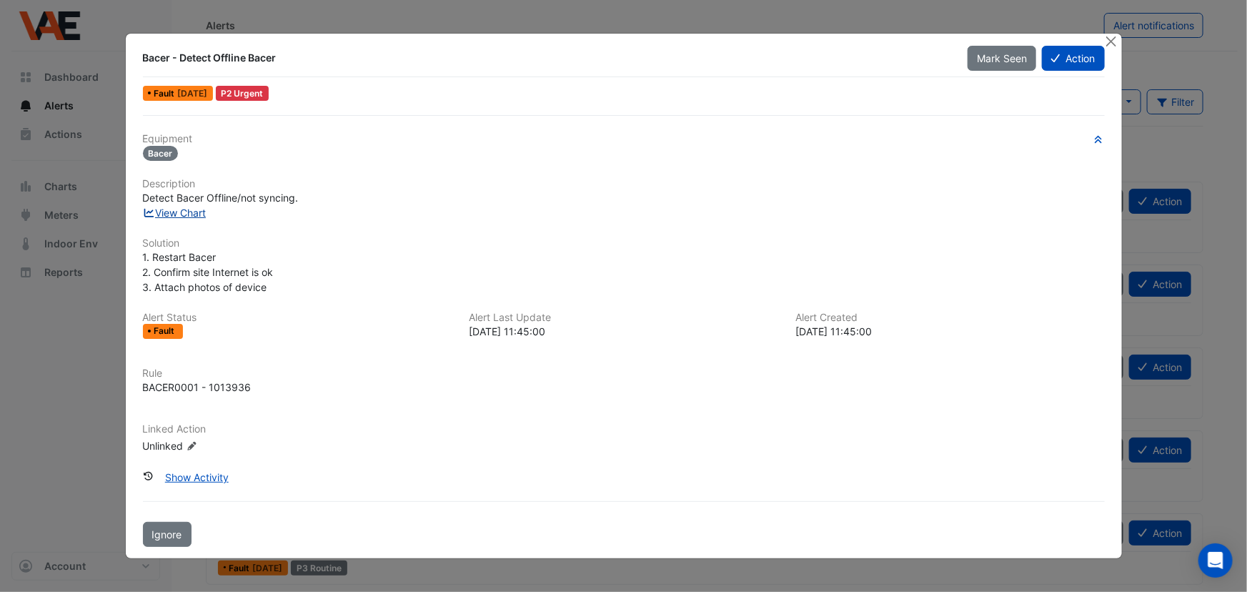
click at [176, 215] on link "View Chart" at bounding box center [175, 213] width 64 height 12
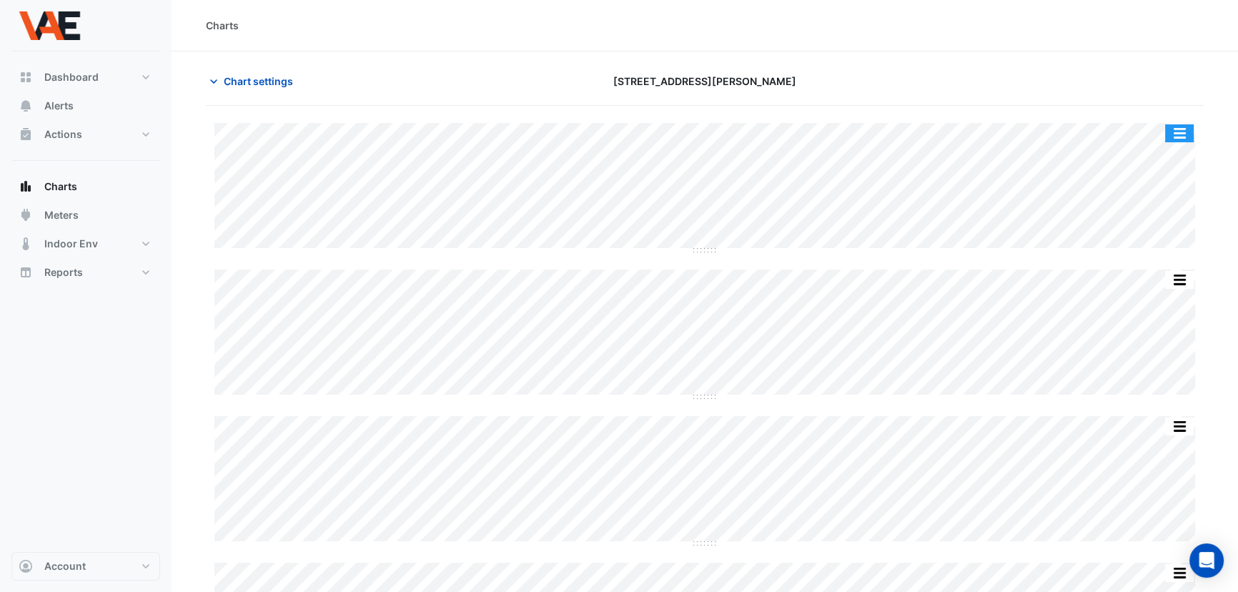
type input "**********"
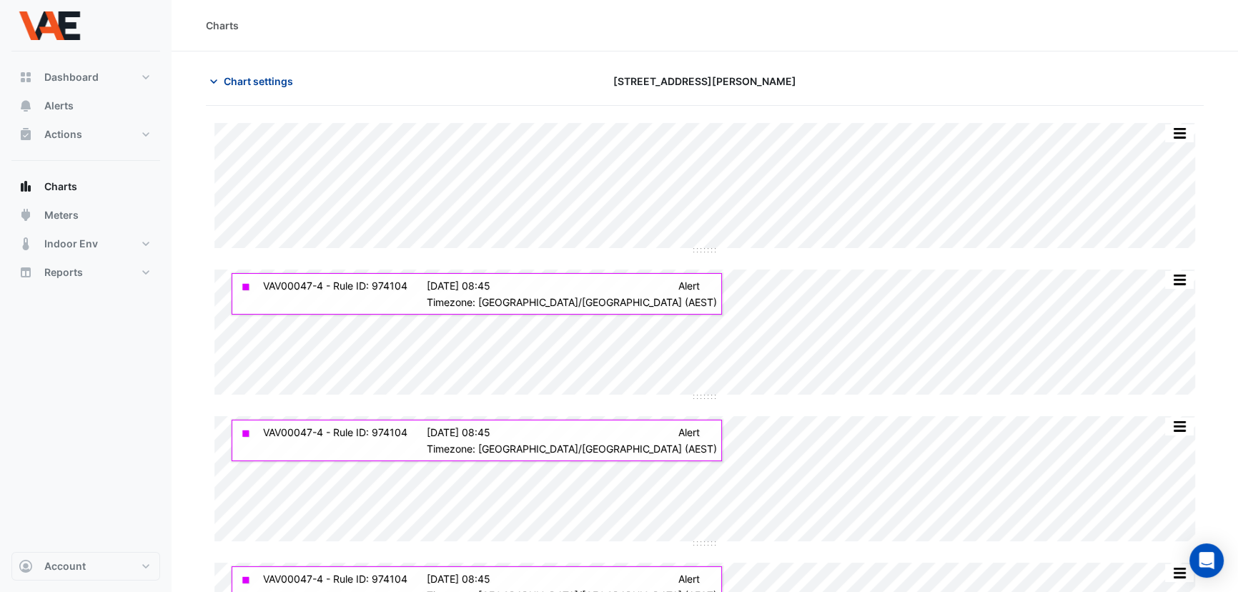
click at [214, 79] on icon "button" at bounding box center [214, 81] width 14 height 14
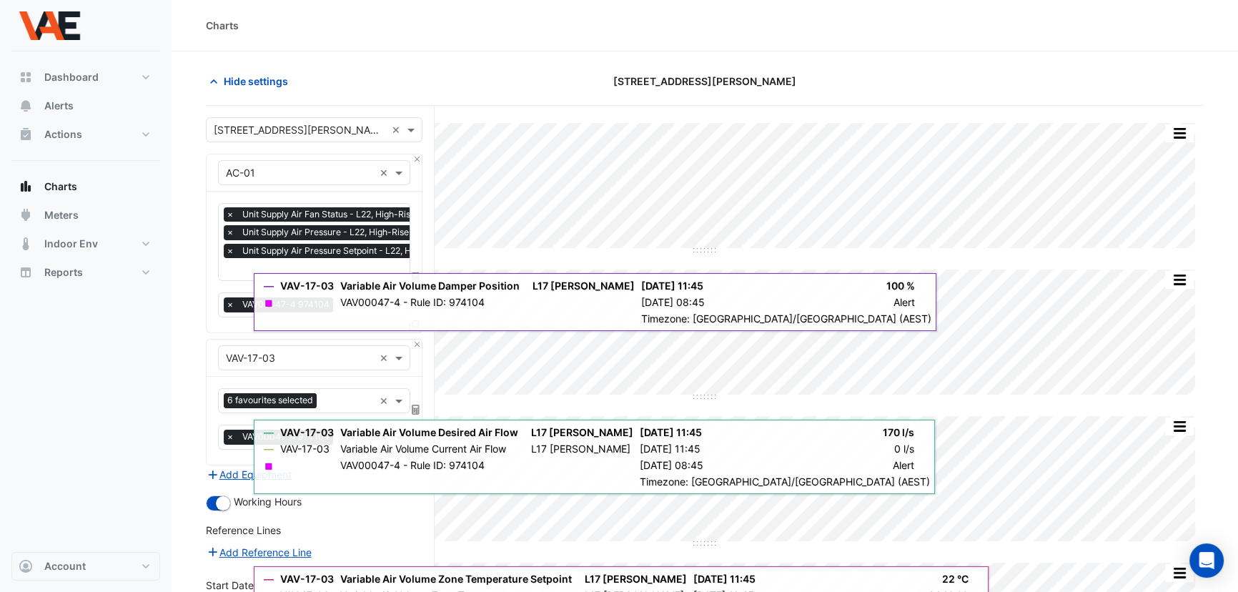
click at [356, 536] on div "Reference Lines" at bounding box center [314, 532] width 217 height 21
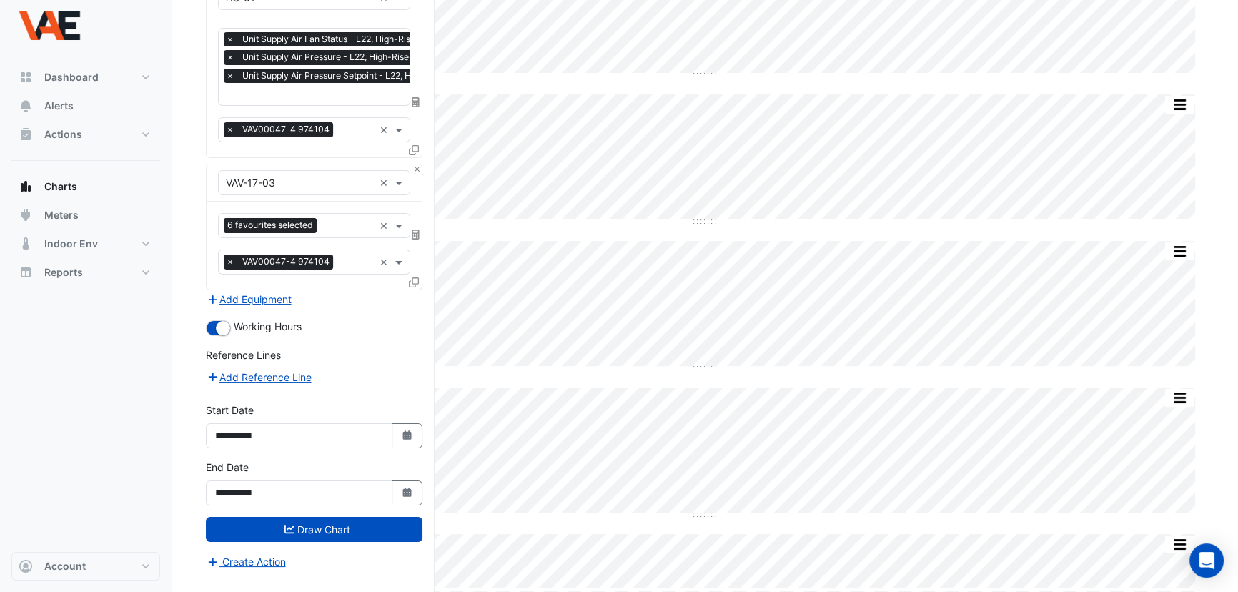
scroll to position [229, 0]
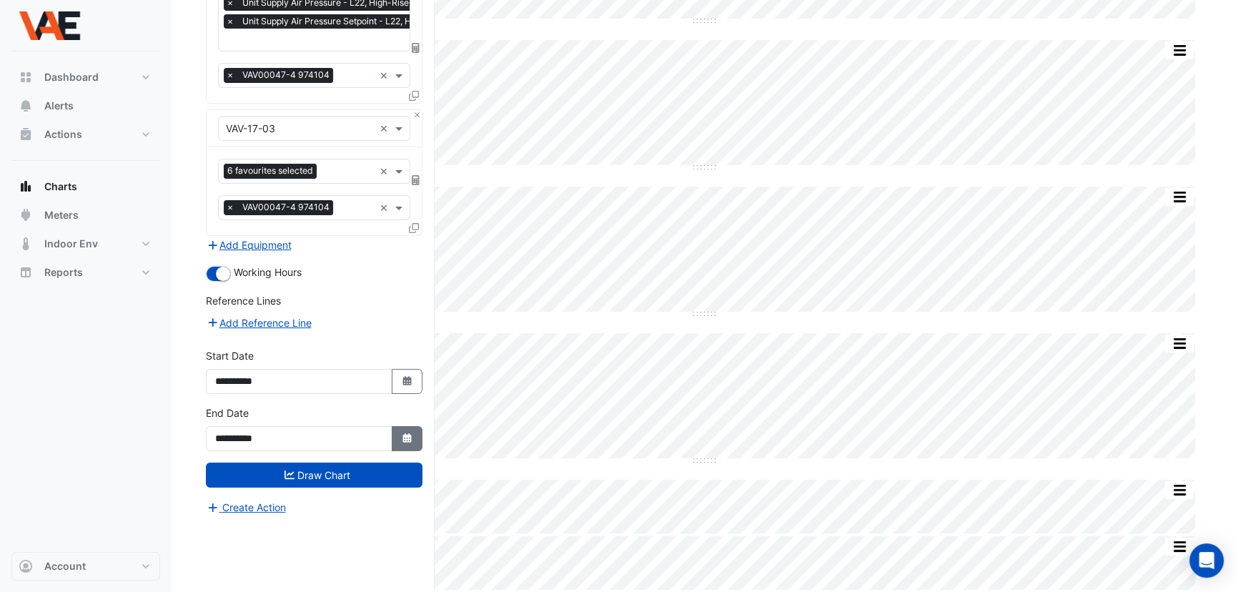
click at [404, 435] on icon "button" at bounding box center [406, 437] width 9 height 9
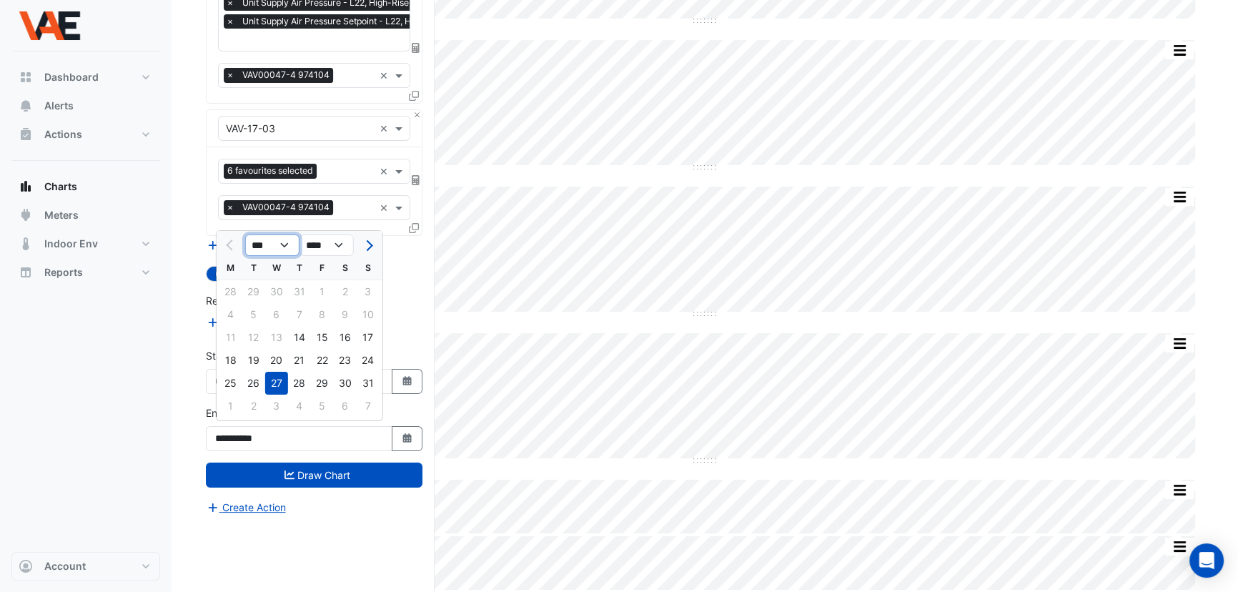
click at [291, 242] on select "*** *** *** *** ***" at bounding box center [272, 244] width 54 height 21
select select "**"
click at [245, 234] on select "*** *** *** *** ***" at bounding box center [272, 244] width 54 height 21
click at [252, 312] on div "7" at bounding box center [253, 314] width 23 height 23
type input "**********"
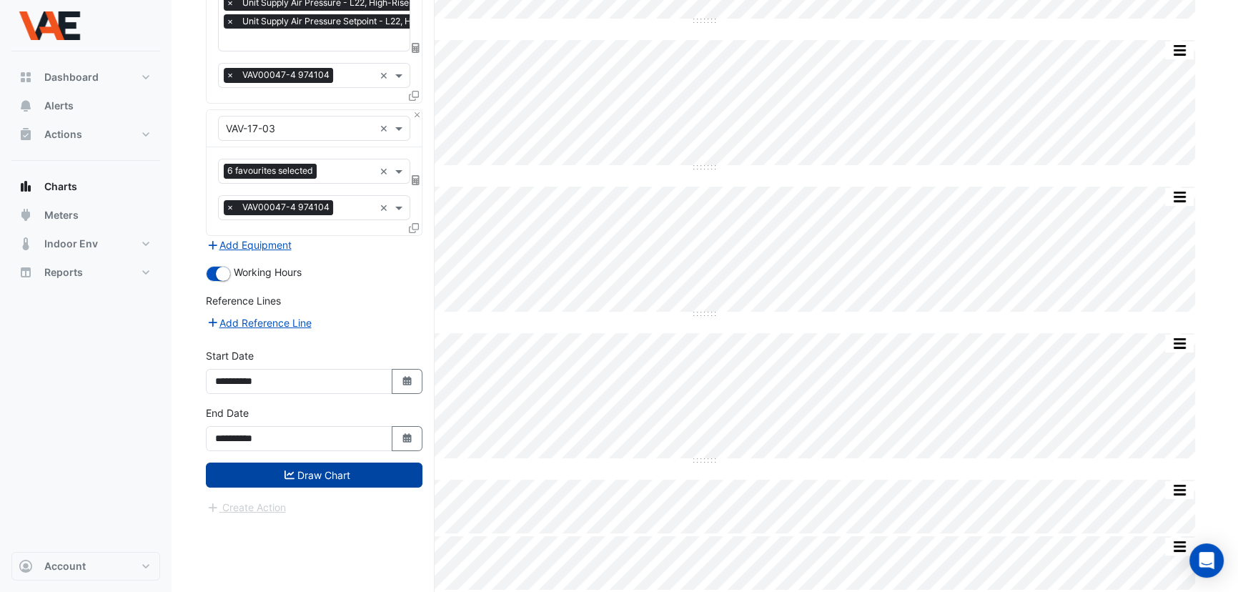
click at [314, 470] on button "Draw Chart" at bounding box center [314, 474] width 217 height 25
